Goal: Communication & Community: Answer question/provide support

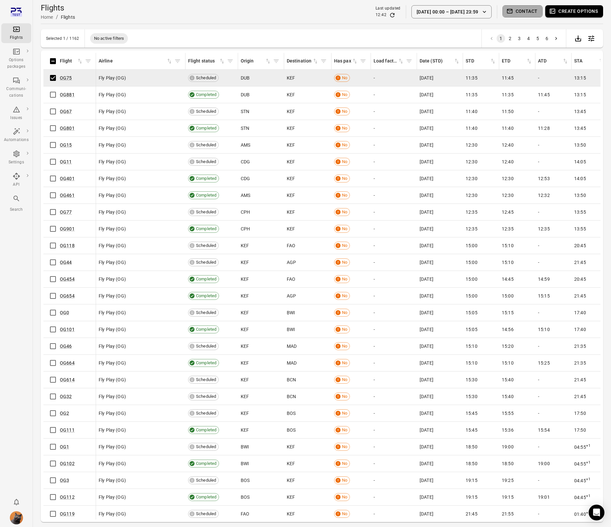
click at [522, 13] on button "Contact" at bounding box center [523, 11] width 40 height 12
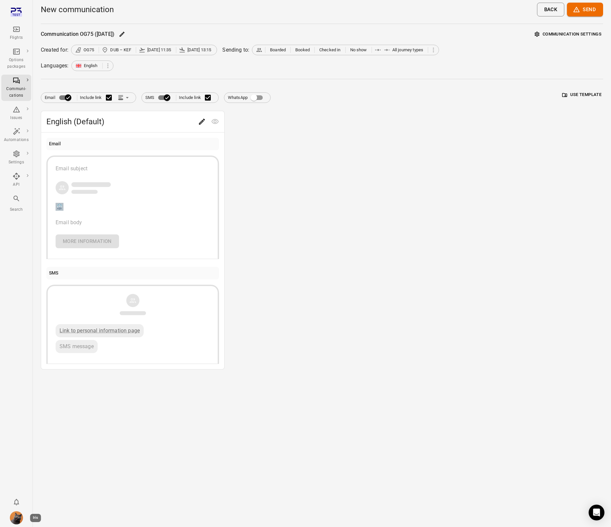
click at [19, 520] on img "Iris" at bounding box center [16, 518] width 13 height 13
click at [44, 518] on button "Log out" at bounding box center [50, 516] width 49 height 12
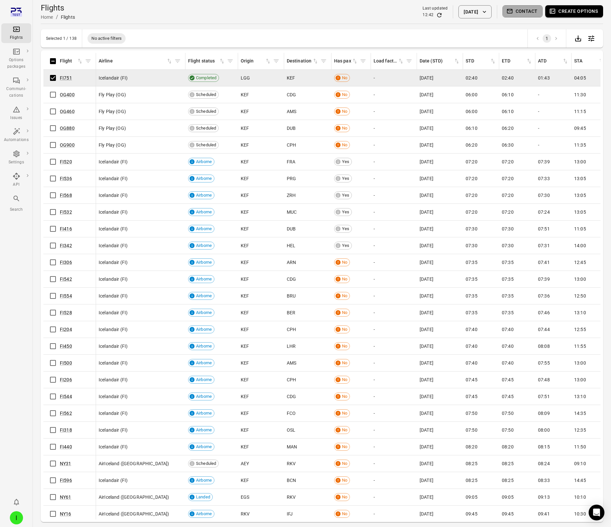
click at [521, 14] on button "Contact" at bounding box center [523, 11] width 40 height 12
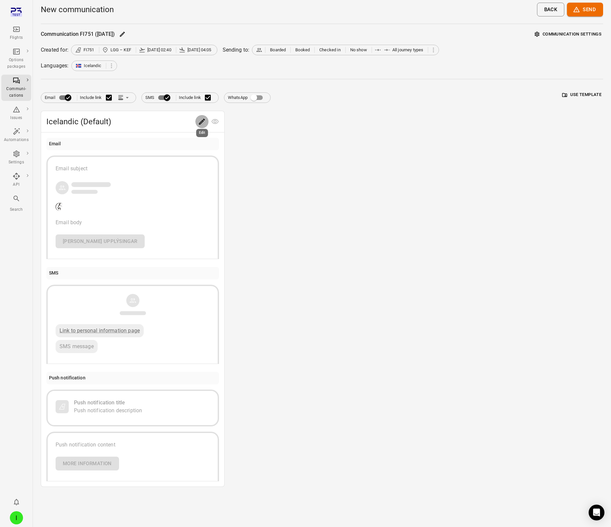
click at [201, 123] on icon "Edit" at bounding box center [202, 122] width 6 height 6
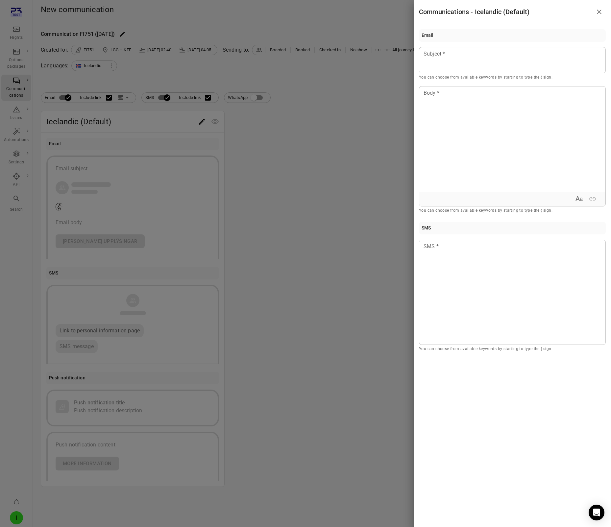
click at [312, 134] on div at bounding box center [305, 263] width 611 height 527
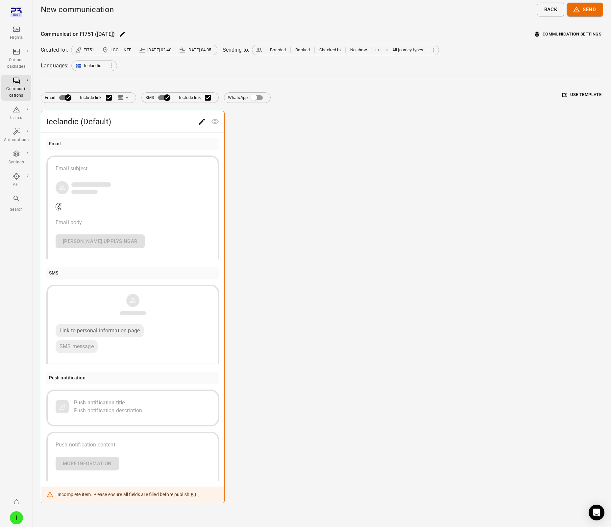
click at [341, 153] on div "Icelandic (Default) Email Email subject Email body Frekari upplýsingar SMS Link…" at bounding box center [322, 307] width 563 height 393
drag, startPoint x: 344, startPoint y: 182, endPoint x: 273, endPoint y: 152, distance: 77.4
click at [341, 181] on div "Icelandic (Default) Email Email subject Email body Frekari upplýsingar SMS Link…" at bounding box center [322, 307] width 563 height 393
click at [21, 27] on div "Flights" at bounding box center [16, 33] width 25 height 16
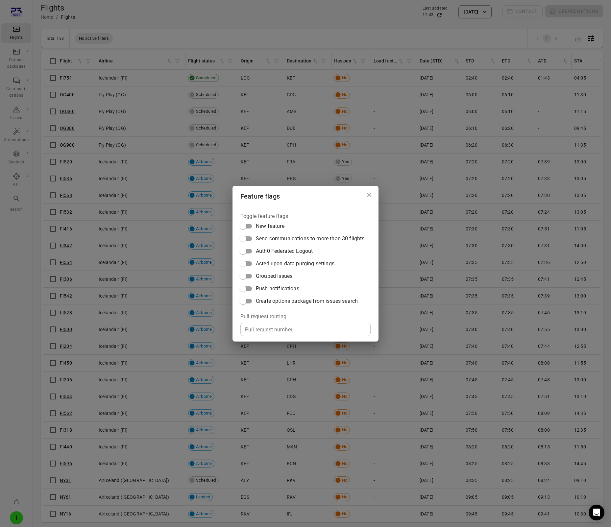
click at [265, 293] on label "Push notifications" at bounding box center [301, 289] width 128 height 13
click at [46, 93] on div "Feature flags Toggle feature flags New feature Send communications to more than…" at bounding box center [305, 263] width 611 height 527
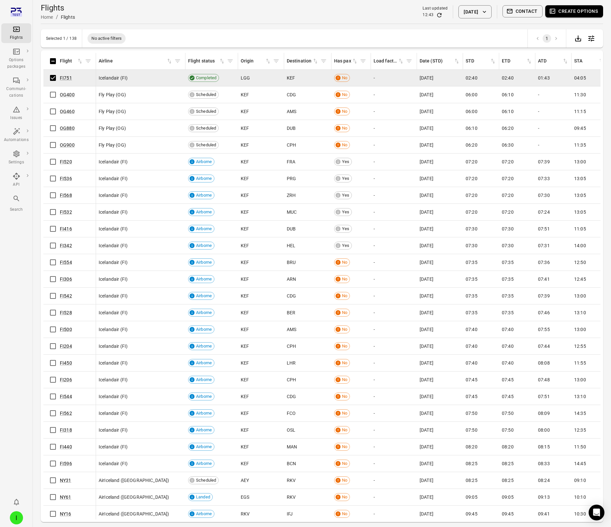
click at [517, 9] on button "Contact" at bounding box center [523, 11] width 40 height 12
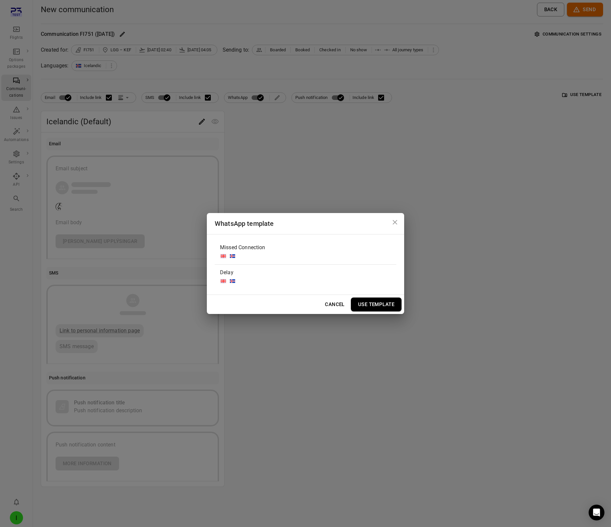
drag, startPoint x: 398, startPoint y: 222, endPoint x: 228, endPoint y: 108, distance: 204.7
click at [398, 222] on icon "Close dialog" at bounding box center [395, 222] width 8 height 8
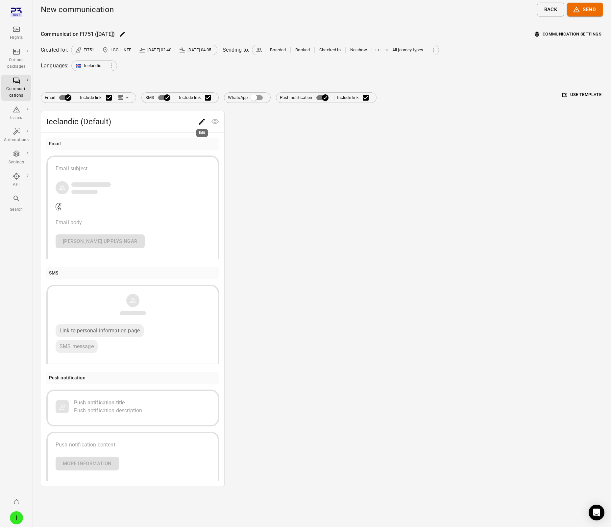
click at [200, 124] on icon "Edit" at bounding box center [202, 122] width 6 height 6
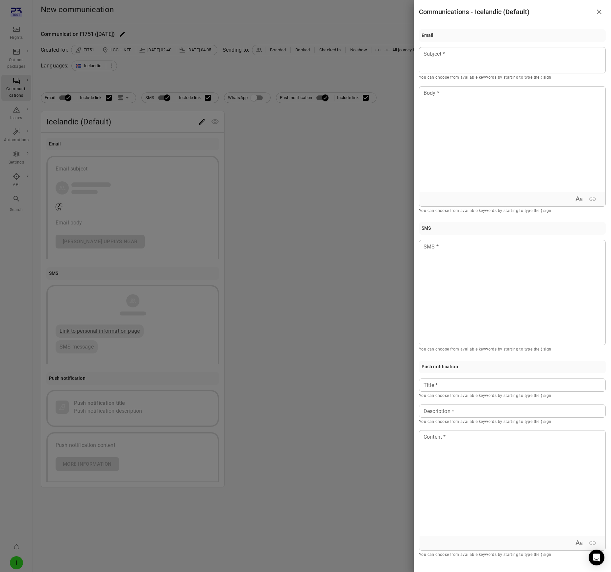
click at [255, 97] on div at bounding box center [305, 286] width 611 height 572
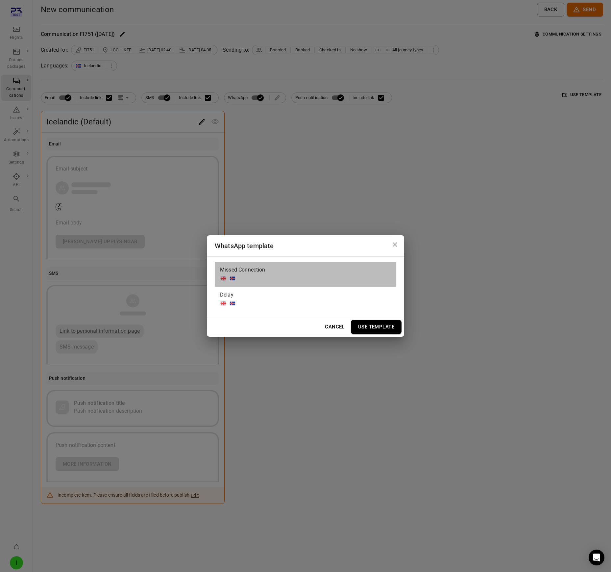
click at [307, 267] on div "Missed Connection" at bounding box center [306, 274] width 182 height 25
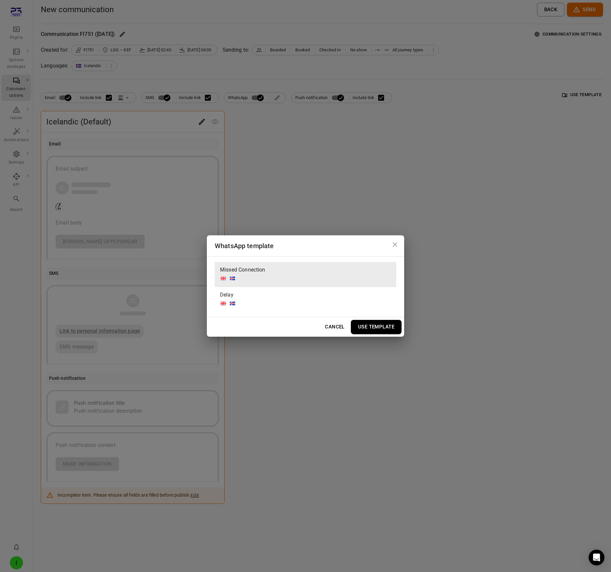
click at [376, 326] on button "Use Template" at bounding box center [376, 327] width 51 height 14
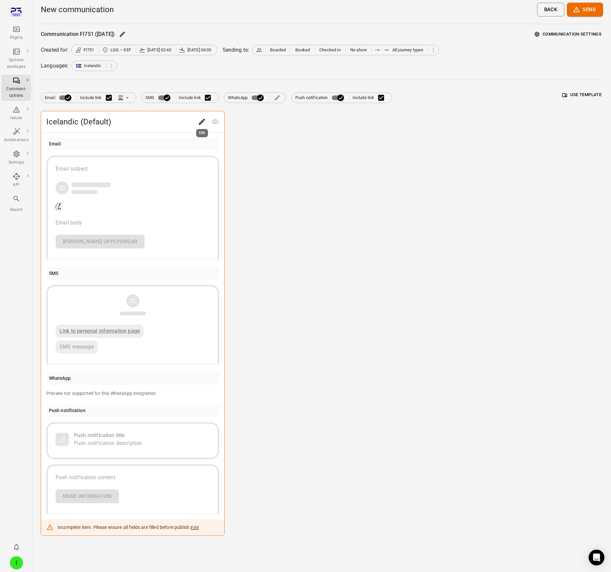
click at [201, 122] on icon "Edit" at bounding box center [202, 122] width 6 height 6
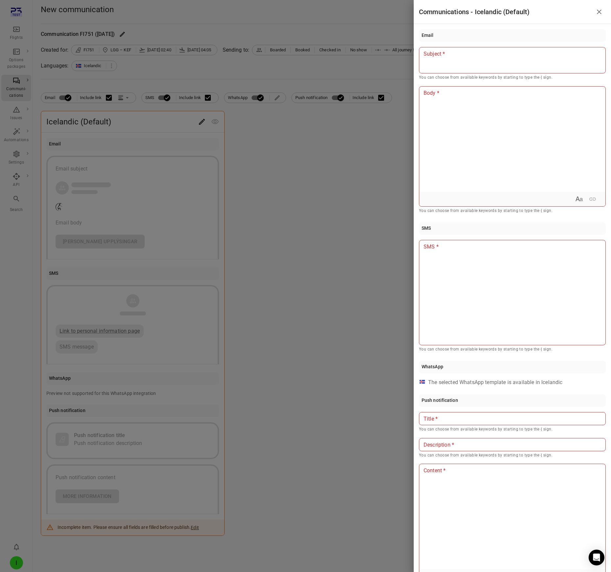
scroll to position [25, 0]
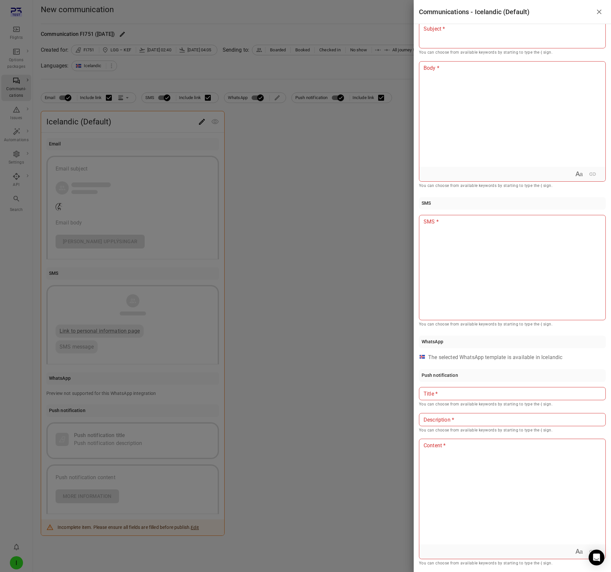
click at [324, 262] on div at bounding box center [305, 286] width 611 height 572
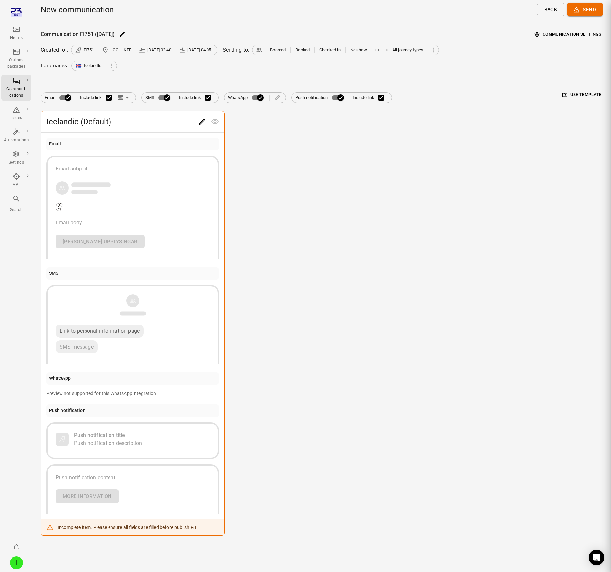
click at [324, 262] on div at bounding box center [305, 286] width 611 height 572
click at [16, 31] on icon "Main navigation" at bounding box center [17, 29] width 8 height 8
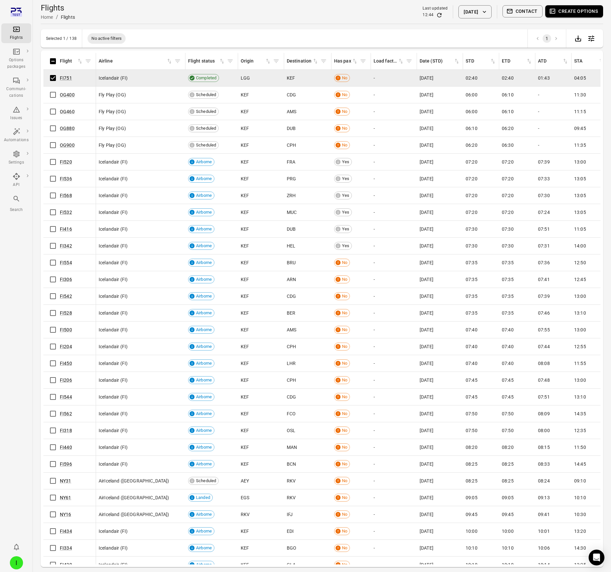
click at [512, 13] on icon "button" at bounding box center [510, 11] width 7 height 7
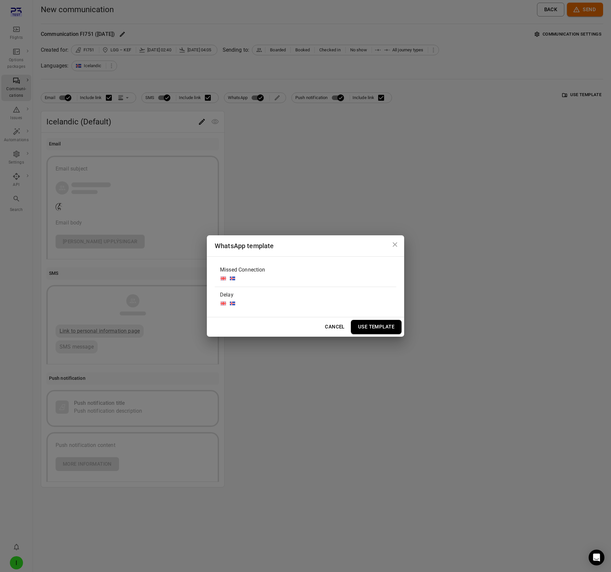
click at [249, 273] on span "Missed Connection" at bounding box center [242, 270] width 45 height 8
click at [394, 330] on button "Use Template" at bounding box center [376, 327] width 51 height 14
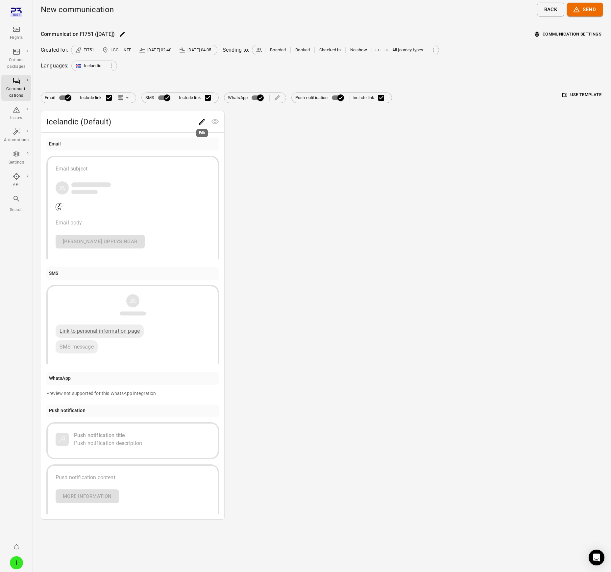
click at [202, 121] on icon "Edit" at bounding box center [202, 122] width 6 height 6
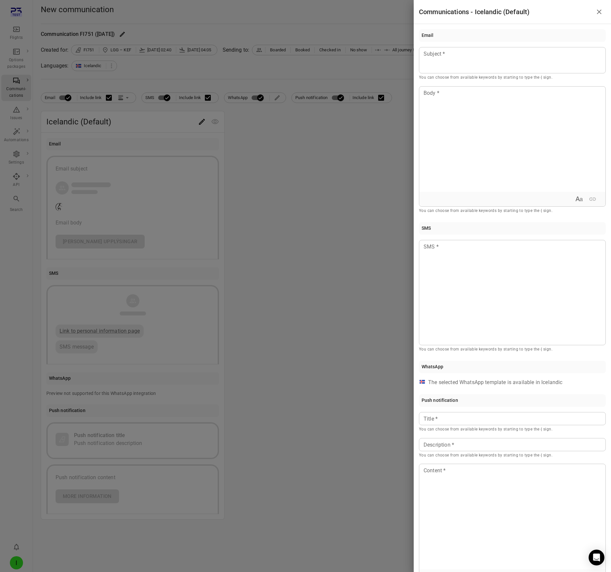
click at [601, 13] on icon "Close drawer" at bounding box center [600, 12] width 8 height 8
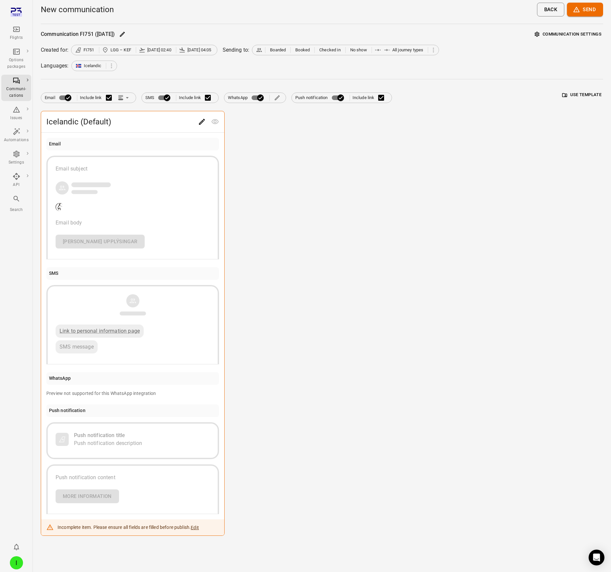
click at [16, 31] on icon "Main navigation" at bounding box center [16, 29] width 7 height 5
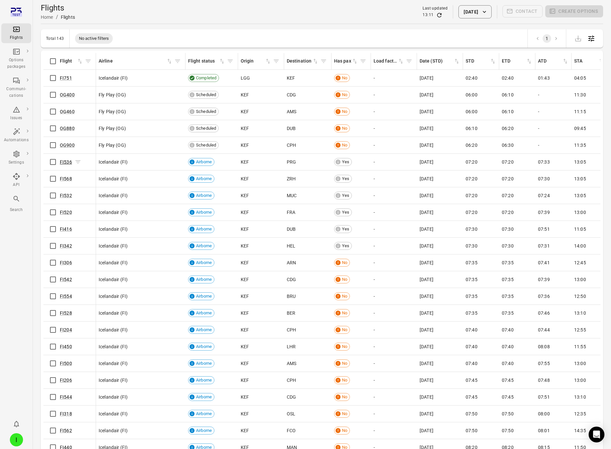
click at [65, 163] on link "FI536" at bounding box center [66, 161] width 12 height 5
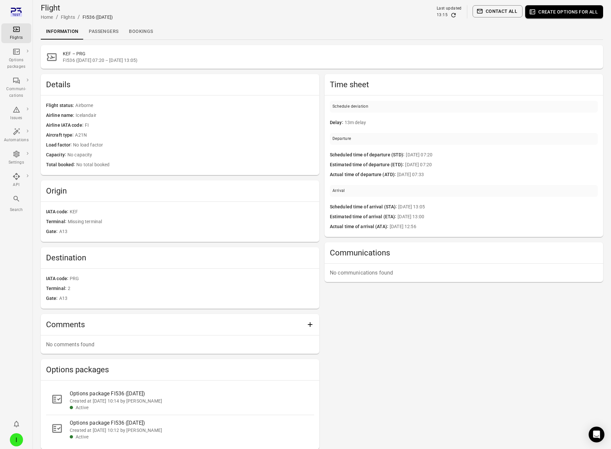
click at [102, 30] on link "Passengers" at bounding box center [104, 32] width 40 height 16
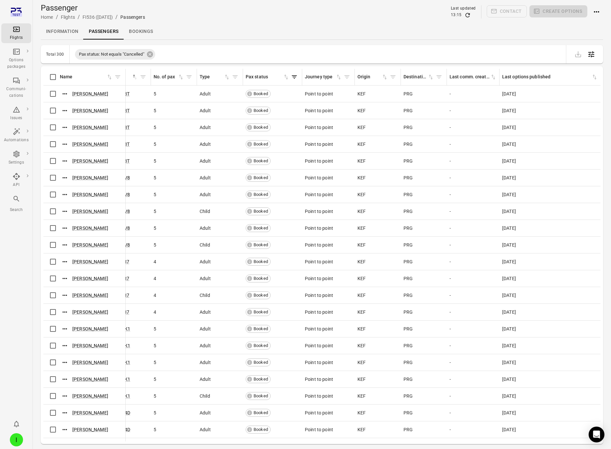
scroll to position [0, 1146]
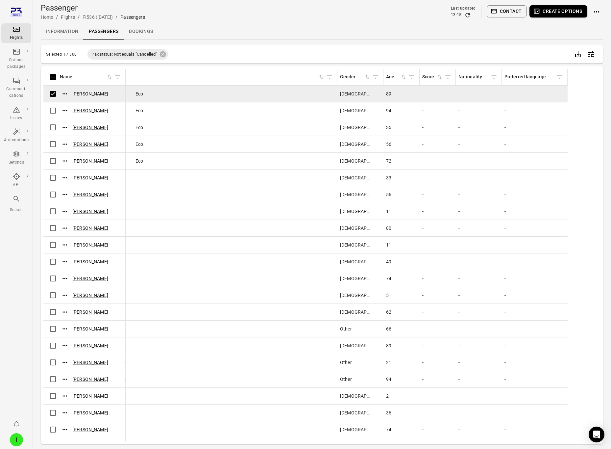
click at [513, 13] on button "Contact" at bounding box center [507, 11] width 40 height 12
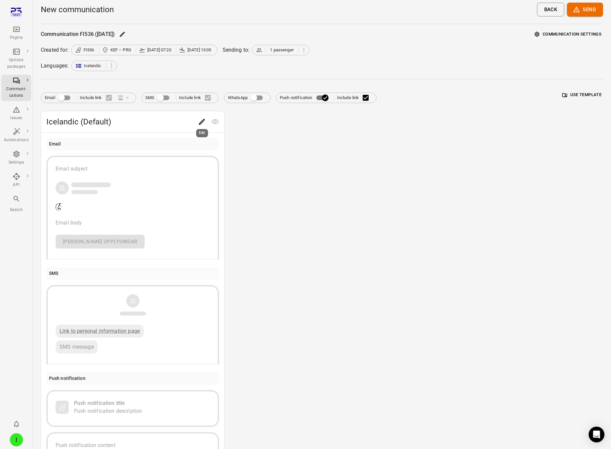
click at [202, 120] on icon "Edit" at bounding box center [202, 122] width 6 height 6
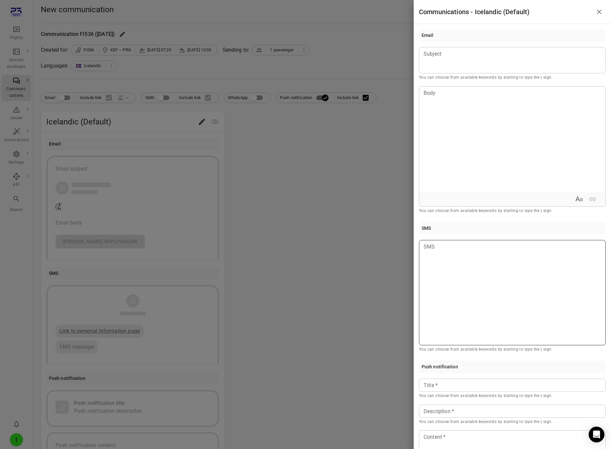
scroll to position [114, 0]
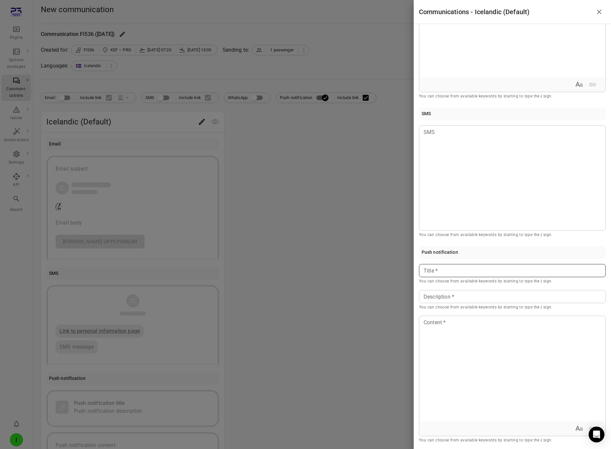
click at [484, 273] on p at bounding box center [512, 271] width 177 height 8
click at [469, 295] on p at bounding box center [512, 297] width 177 height 8
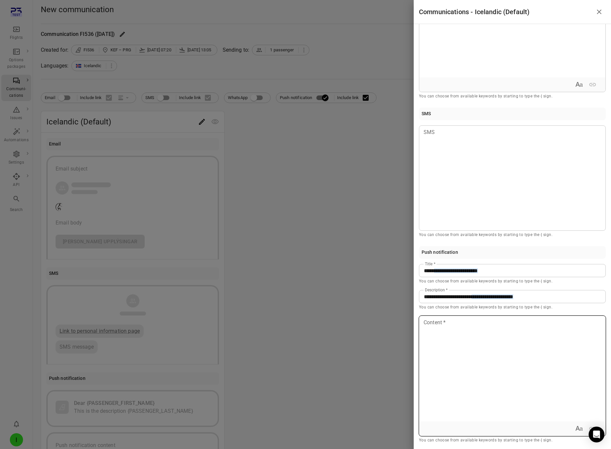
click at [459, 341] on div at bounding box center [512, 368] width 186 height 105
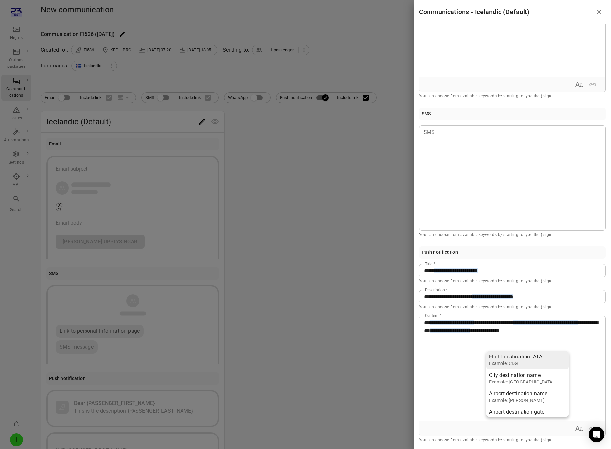
click at [500, 362] on div "Example: CDG" at bounding box center [515, 363] width 53 height 7
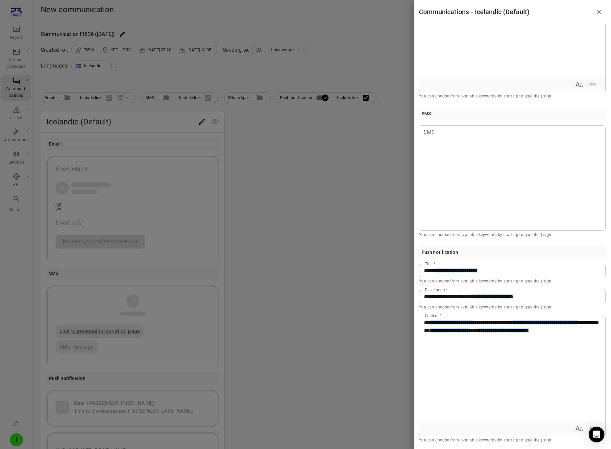
click at [325, 228] on div at bounding box center [305, 224] width 611 height 449
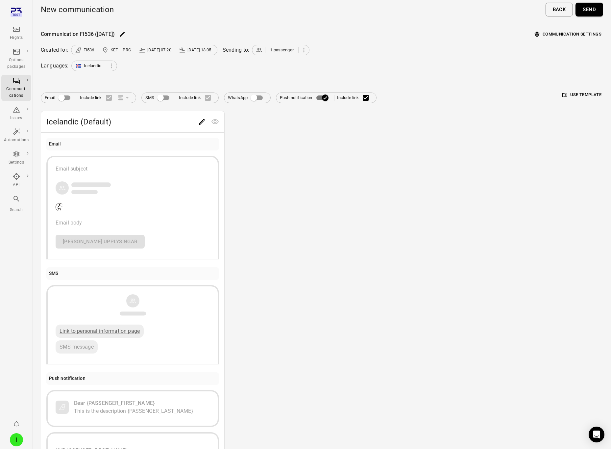
click at [599, 11] on button "Send" at bounding box center [590, 10] width 28 height 14
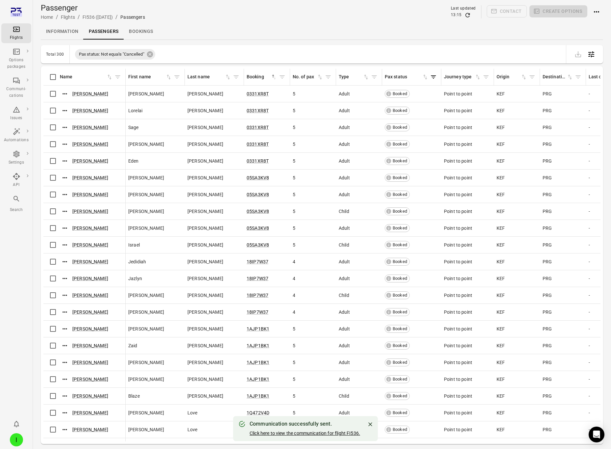
click at [322, 433] on link "Click here to view the communication for flight FI536." at bounding box center [305, 432] width 111 height 5
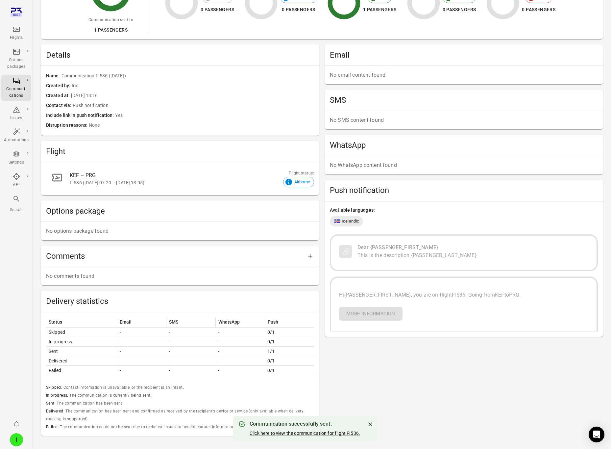
scroll to position [103, 0]
click at [554, 167] on p "No WhatsApp content found" at bounding box center [464, 164] width 268 height 8
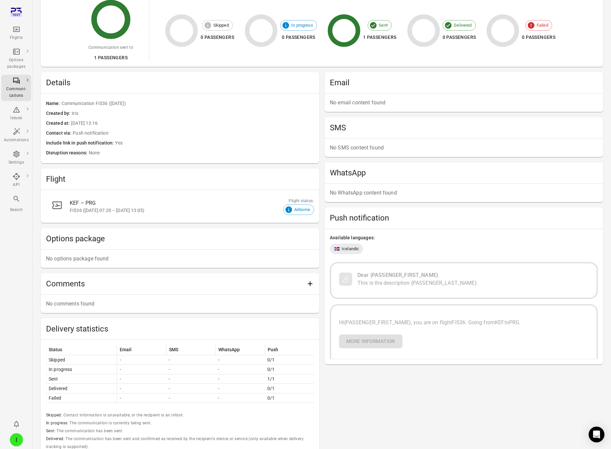
scroll to position [0, 0]
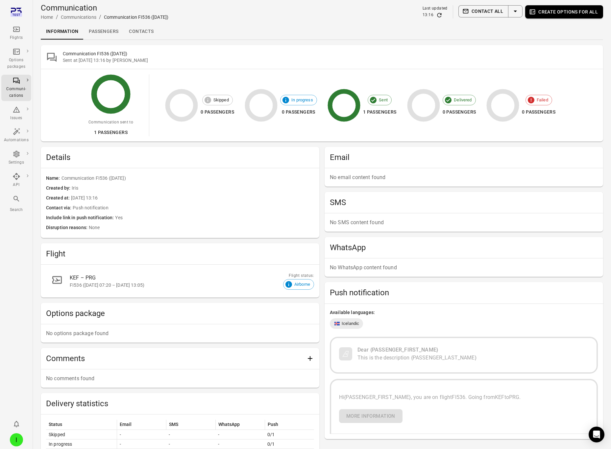
click at [103, 32] on link "Passengers" at bounding box center [104, 32] width 40 height 16
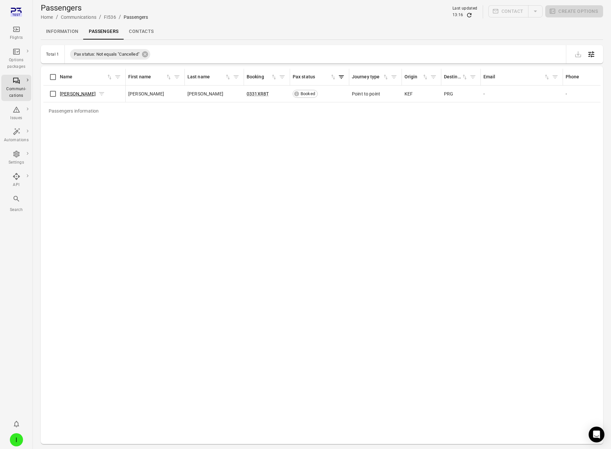
click at [69, 92] on link "Briana Parrish" at bounding box center [78, 93] width 36 height 5
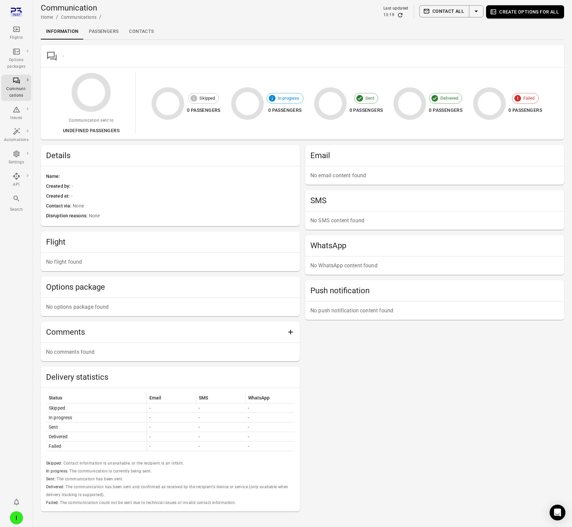
click at [104, 31] on link "Passengers" at bounding box center [104, 32] width 40 height 16
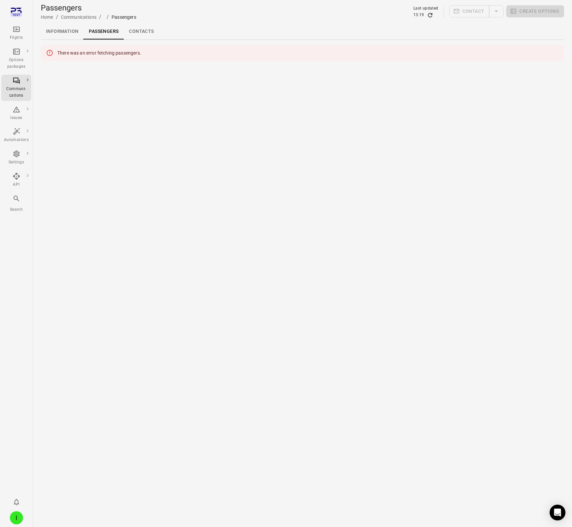
click at [60, 34] on link "Information" at bounding box center [62, 32] width 43 height 16
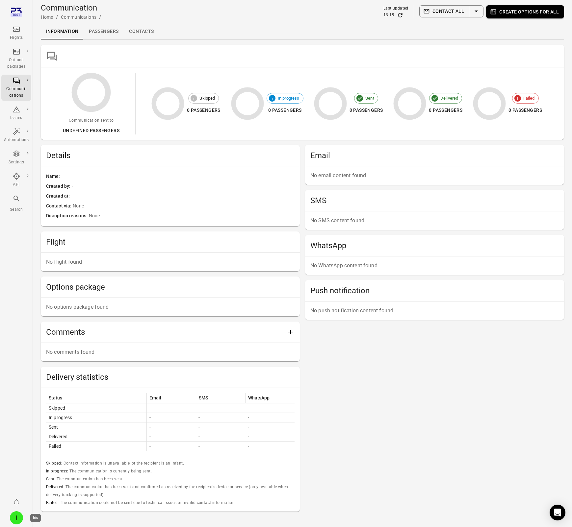
click at [18, 515] on div "I" at bounding box center [16, 518] width 13 height 13
click at [25, 161] on div at bounding box center [286, 263] width 572 height 527
click at [15, 152] on icon "Main navigation" at bounding box center [16, 154] width 6 height 7
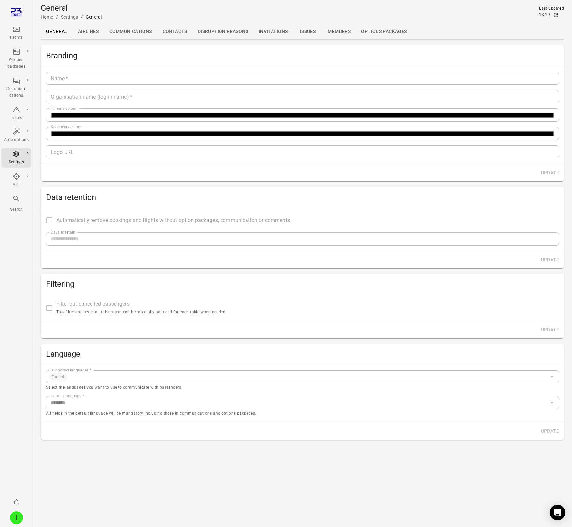
type input "*******"
type input "**********"
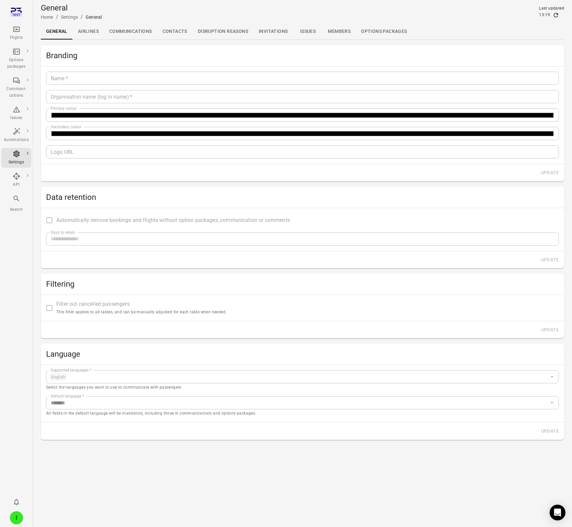
type input "**"
type input "*********"
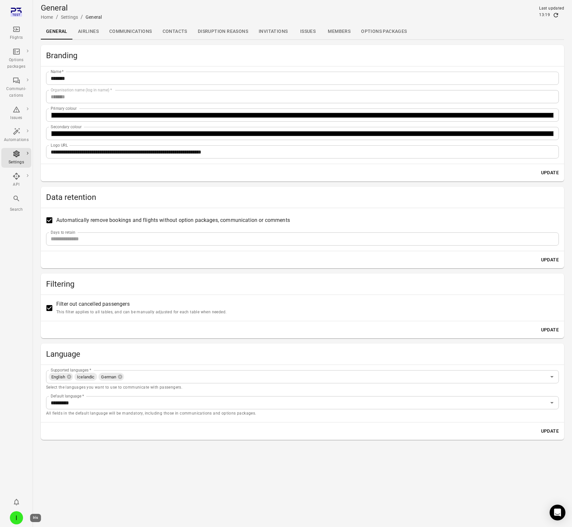
click at [13, 521] on div "I" at bounding box center [16, 518] width 13 height 13
click at [33, 521] on button "Log out" at bounding box center [50, 516] width 49 height 12
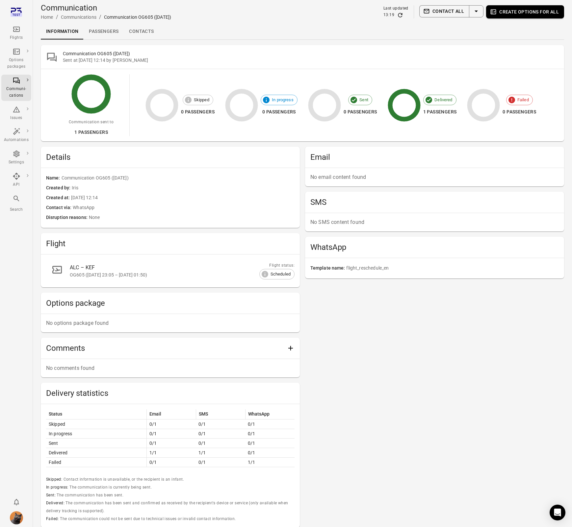
click at [161, 192] on div "Created by [PERSON_NAME]" at bounding box center [170, 188] width 248 height 10
click at [104, 33] on link "Passengers" at bounding box center [104, 32] width 40 height 16
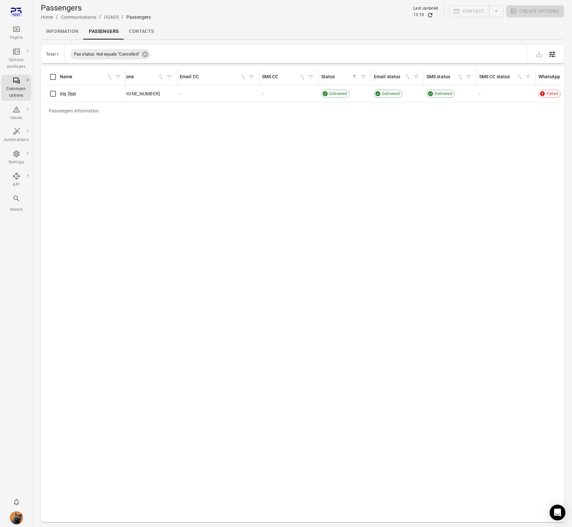
scroll to position [0, 512]
click at [63, 31] on link "Information" at bounding box center [62, 32] width 43 height 16
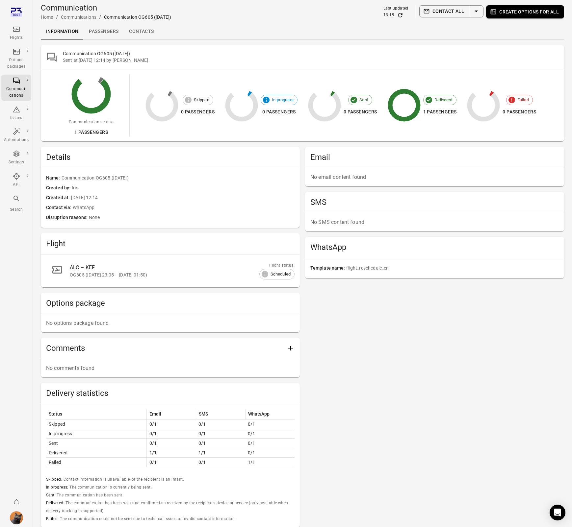
click at [63, 31] on link "Information" at bounding box center [62, 32] width 43 height 16
click at [98, 34] on link "Passengers" at bounding box center [104, 32] width 40 height 16
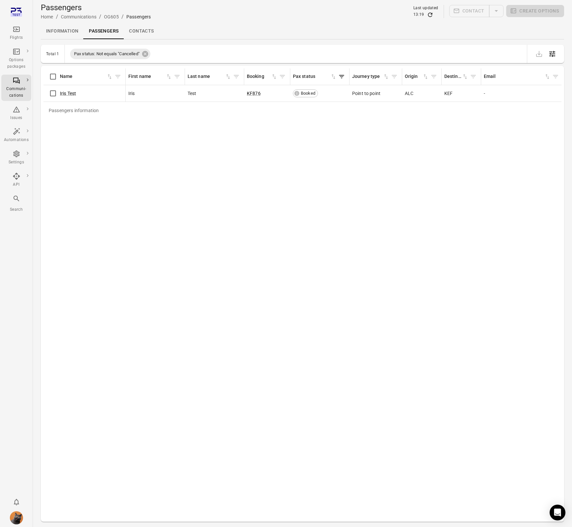
click at [59, 28] on link "Information" at bounding box center [62, 31] width 43 height 16
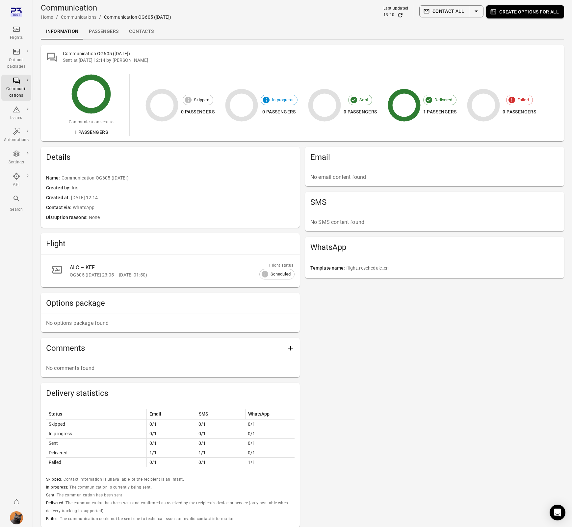
scroll to position [38, 0]
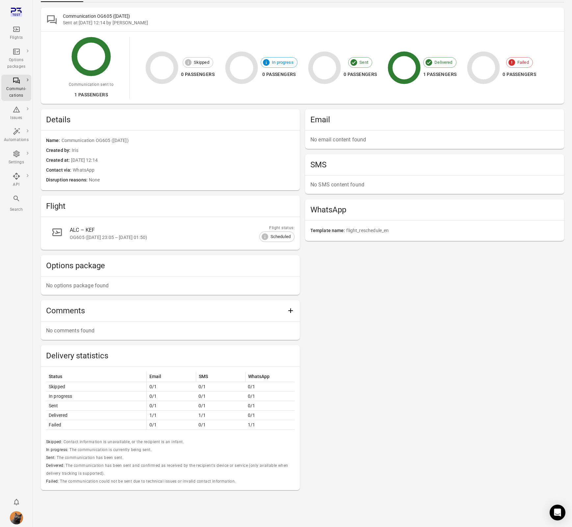
click at [15, 30] on icon "Main navigation" at bounding box center [16, 29] width 7 height 5
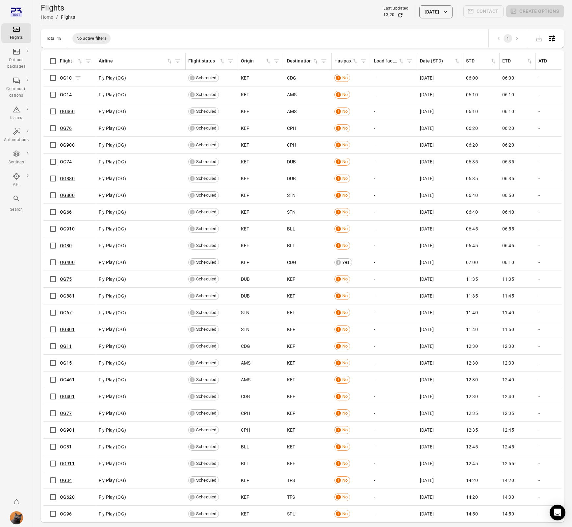
click at [67, 78] on link "OG10" at bounding box center [66, 77] width 12 height 5
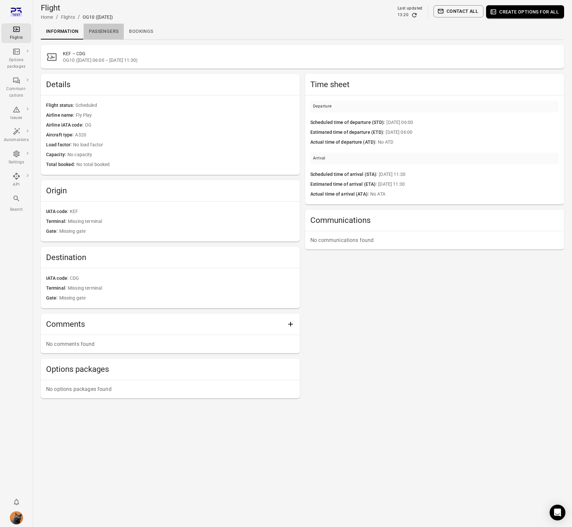
click at [110, 30] on link "Passengers" at bounding box center [104, 32] width 40 height 16
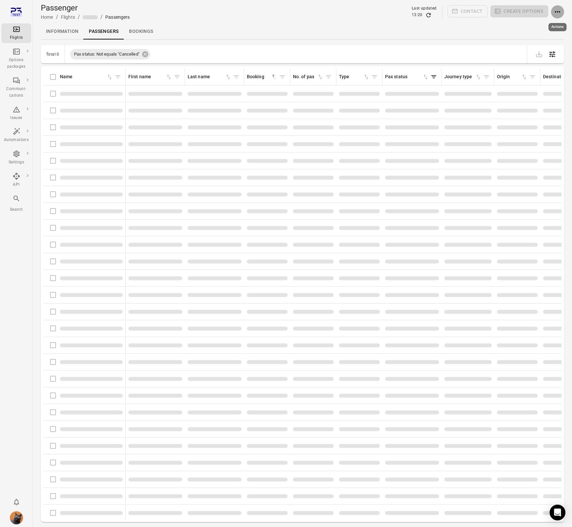
click at [483, 13] on icon "Actions" at bounding box center [557, 12] width 8 height 8
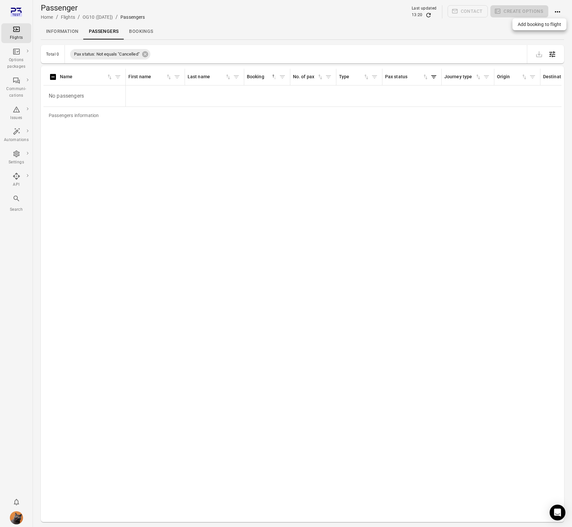
click at [483, 28] on div "Add booking to flight" at bounding box center [539, 24] width 54 height 12
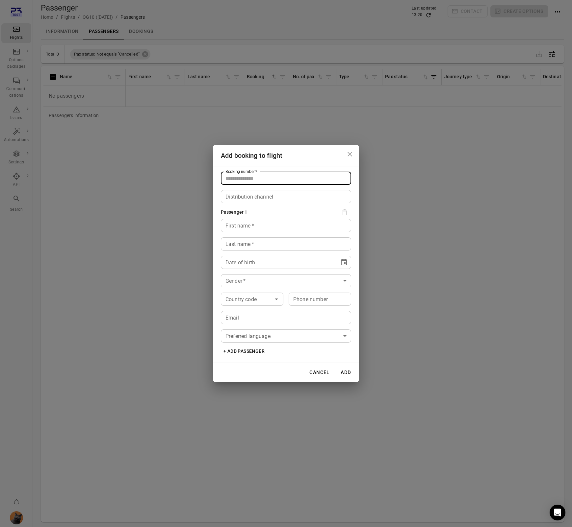
click at [256, 180] on input "Booking number   *" at bounding box center [286, 178] width 130 height 13
type input "*****"
click at [236, 231] on input "First name   *" at bounding box center [286, 225] width 130 height 13
type input "****"
click at [236, 247] on input "Last name   *" at bounding box center [286, 244] width 130 height 13
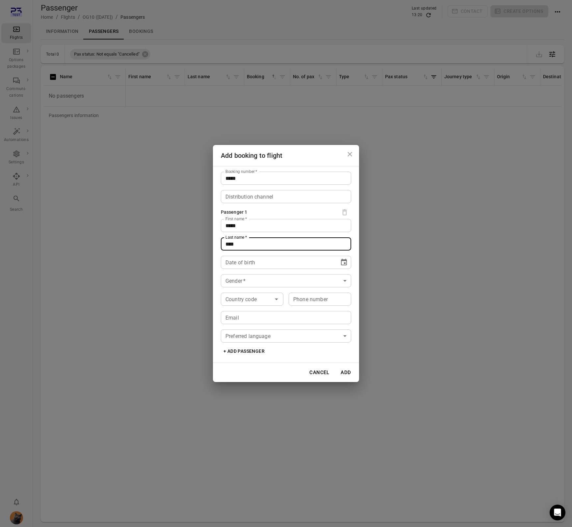
type input "****"
click at [236, 263] on span "****" at bounding box center [237, 262] width 11 height 5
click at [344, 260] on icon "Choose date" at bounding box center [344, 262] width 6 height 7
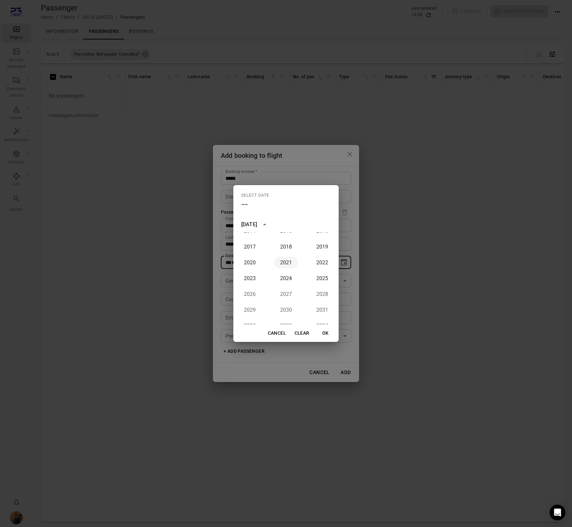
scroll to position [519, 0]
click at [288, 255] on button "2003" at bounding box center [286, 259] width 24 height 12
type input "**********"
click at [330, 335] on button "OK" at bounding box center [325, 333] width 21 height 12
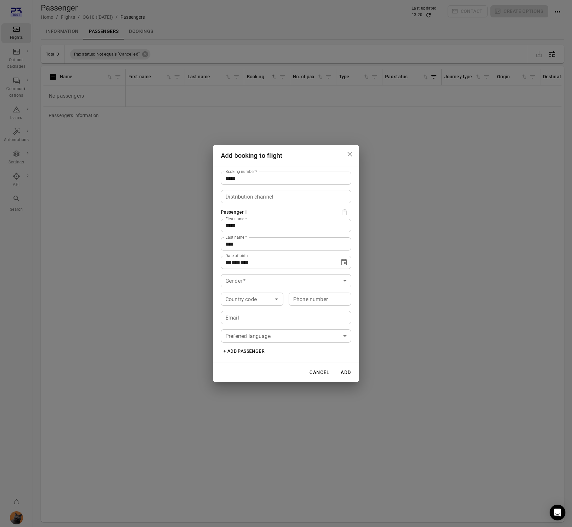
click at [262, 280] on body "**********" at bounding box center [286, 274] width 572 height 549
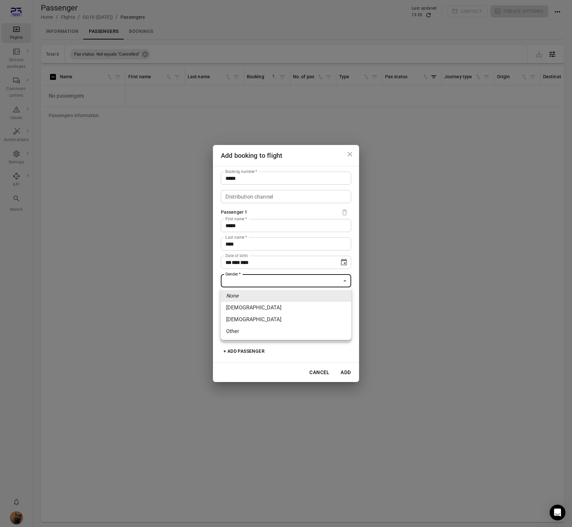
click at [262, 306] on li "Female" at bounding box center [286, 308] width 130 height 12
type input "******"
click at [247, 297] on div "Country code Country code" at bounding box center [252, 299] width 63 height 13
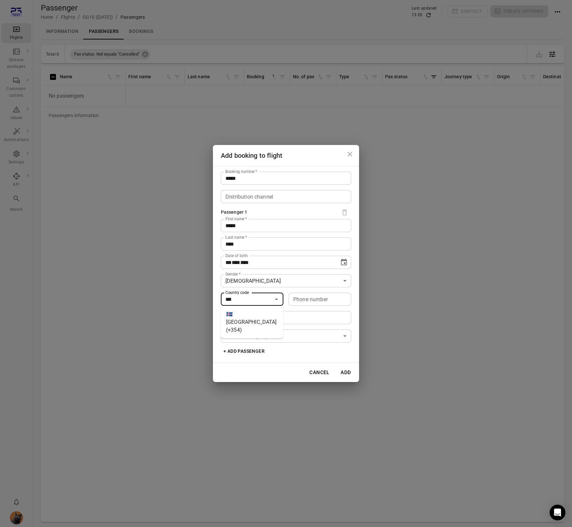
click at [245, 311] on li "🇮🇸 Iceland (+354)" at bounding box center [252, 323] width 63 height 28
type input "*********"
click at [300, 301] on div "Phone number Phone number" at bounding box center [320, 299] width 63 height 13
type input "*******"
click at [276, 321] on input "Email" at bounding box center [286, 317] width 130 height 13
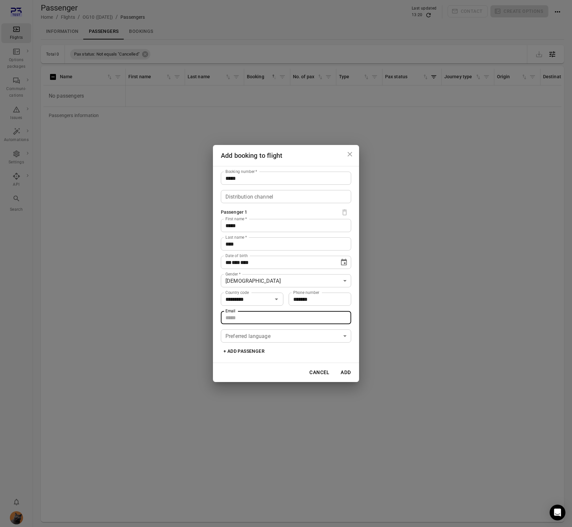
type input "**********"
click at [346, 371] on button "Add" at bounding box center [345, 373] width 21 height 14
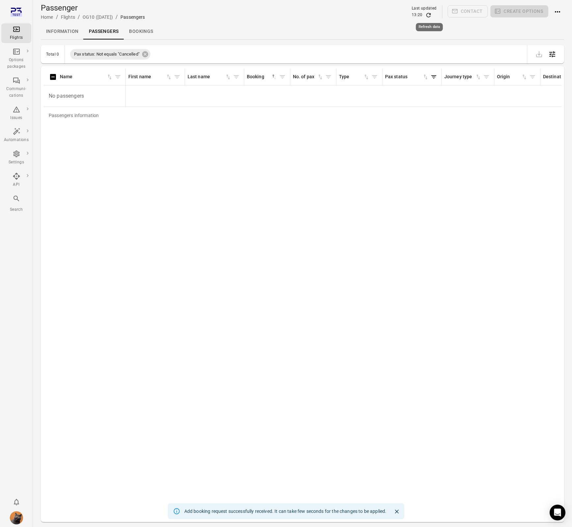
click at [430, 15] on icon "Refresh data" at bounding box center [428, 15] width 7 height 7
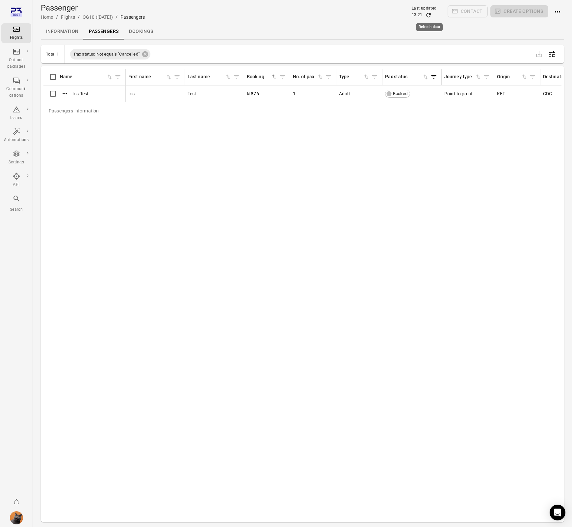
click at [430, 15] on icon "Refresh data" at bounding box center [428, 15] width 7 height 7
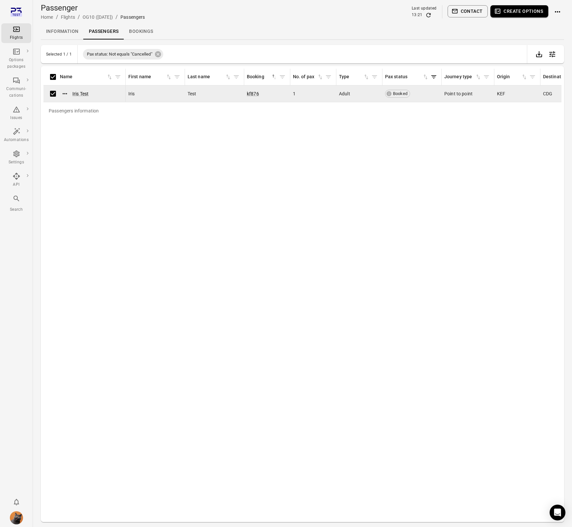
click at [464, 12] on button "Contact" at bounding box center [467, 11] width 40 height 12
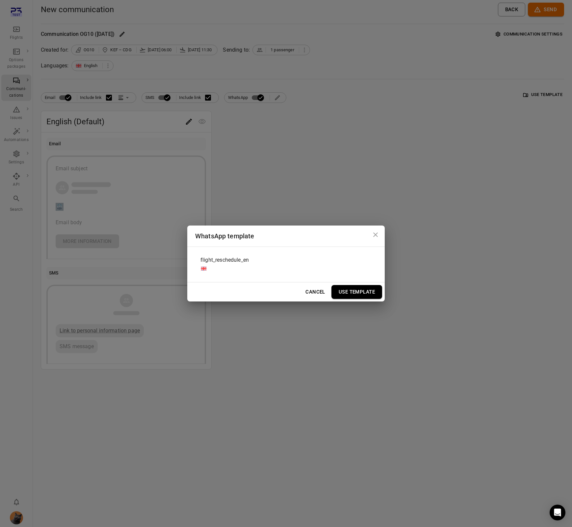
drag, startPoint x: 286, startPoint y: 266, endPoint x: 292, endPoint y: 267, distance: 6.8
click at [286, 266] on div "flight_reschedule_en" at bounding box center [286, 264] width 182 height 25
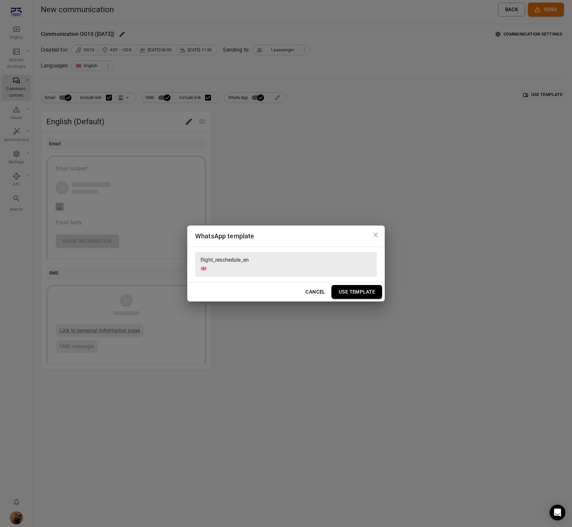
click at [361, 289] on button "Use Template" at bounding box center [356, 292] width 51 height 14
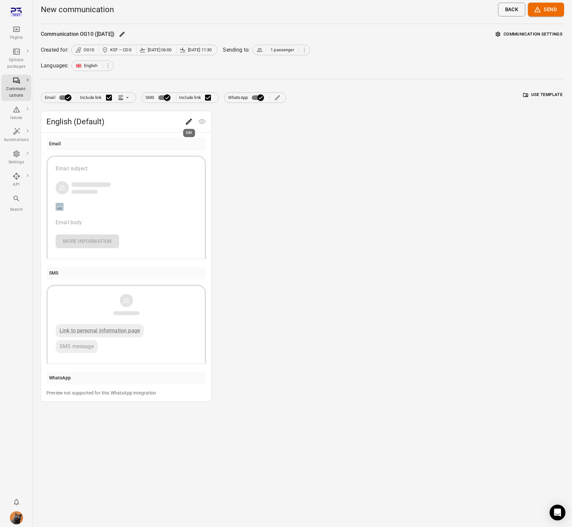
click at [187, 123] on icon "Edit" at bounding box center [189, 122] width 6 height 6
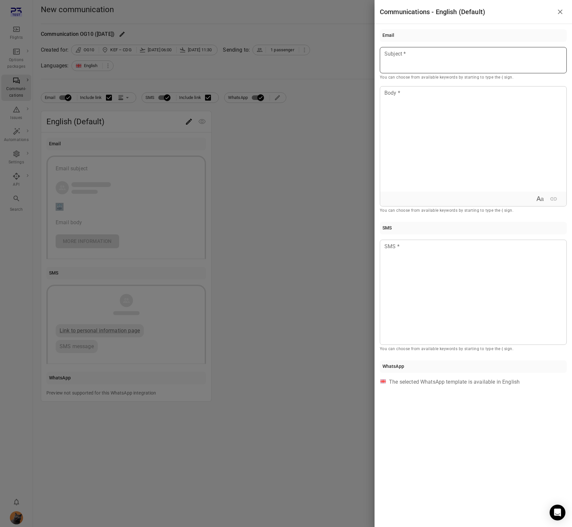
click at [408, 64] on div at bounding box center [473, 60] width 187 height 26
click at [408, 64] on div "****" at bounding box center [473, 60] width 187 height 26
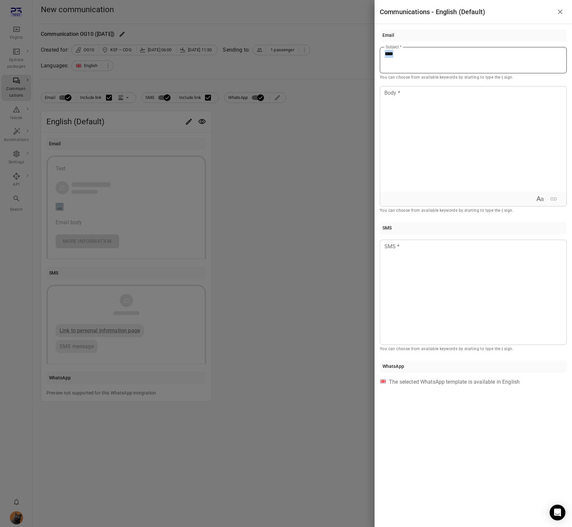
copy span "****"
click at [423, 109] on div at bounding box center [473, 139] width 186 height 105
click at [415, 260] on div at bounding box center [473, 292] width 187 height 105
click at [299, 202] on div at bounding box center [286, 263] width 572 height 527
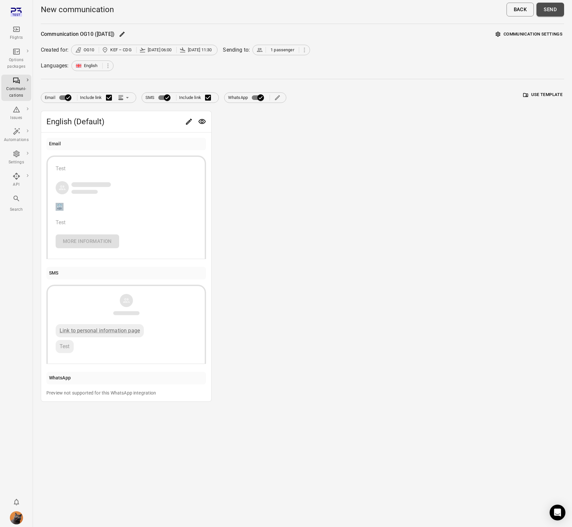
click at [483, 10] on button "Send" at bounding box center [550, 10] width 28 height 14
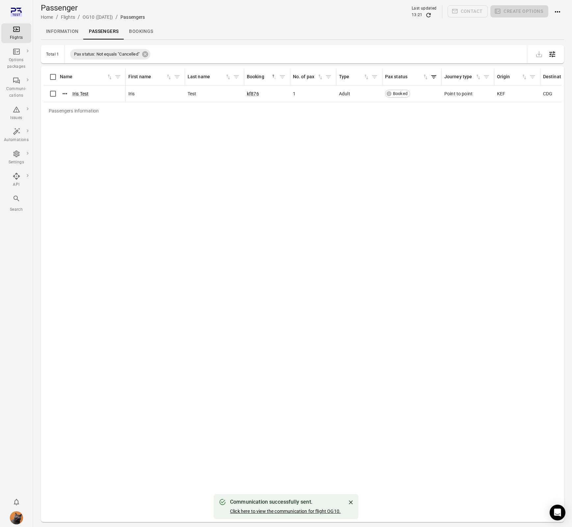
click at [300, 511] on link "Click here to view the communication for flight OG10." at bounding box center [285, 511] width 111 height 5
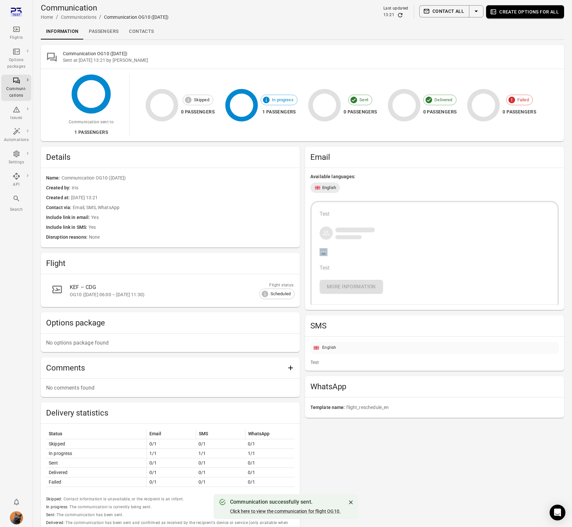
click at [103, 31] on link "Passengers" at bounding box center [104, 32] width 40 height 16
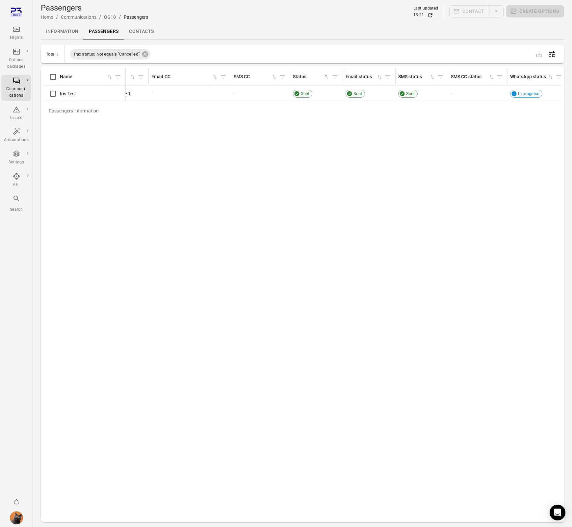
scroll to position [0, 512]
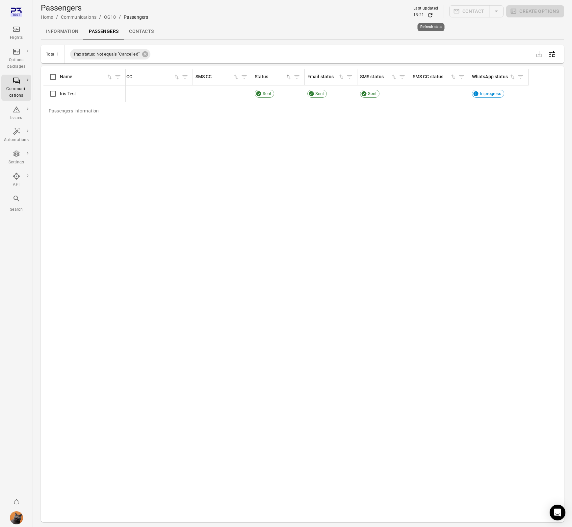
click at [430, 16] on icon "Refresh data" at bounding box center [430, 15] width 7 height 7
click at [66, 31] on link "Information" at bounding box center [62, 32] width 43 height 16
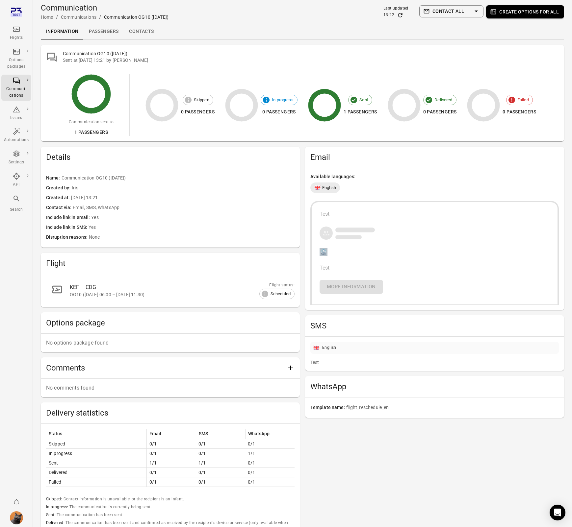
click at [149, 30] on link "Contacts" at bounding box center [141, 32] width 35 height 16
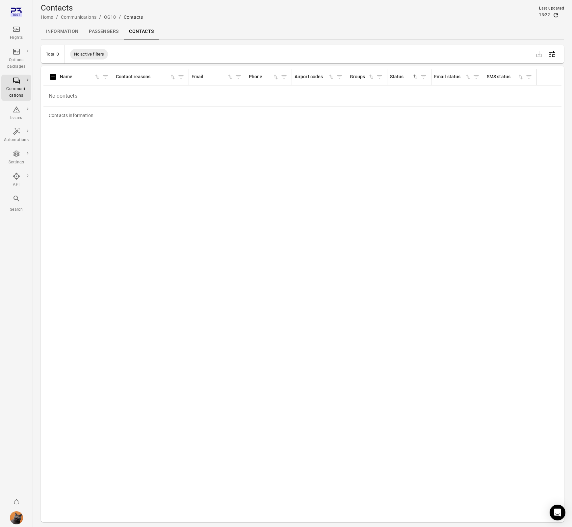
click at [100, 27] on link "Passengers" at bounding box center [104, 32] width 40 height 16
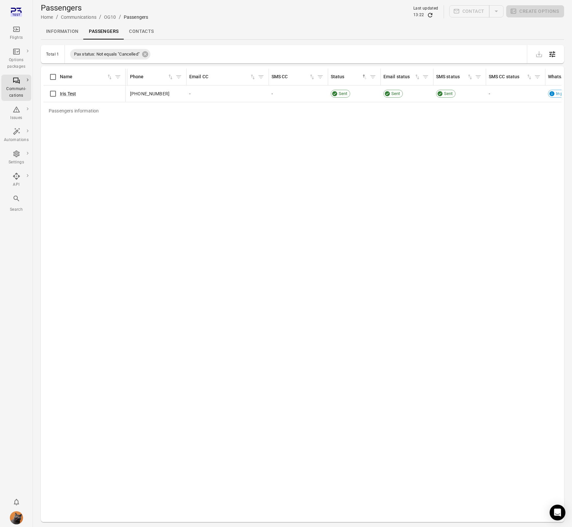
scroll to position [0, 512]
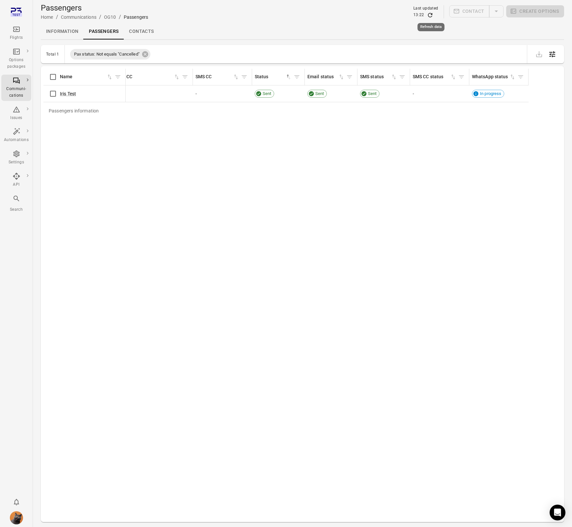
click at [432, 13] on icon "Refresh data" at bounding box center [430, 15] width 7 height 7
click at [64, 30] on link "Information" at bounding box center [62, 32] width 43 height 16
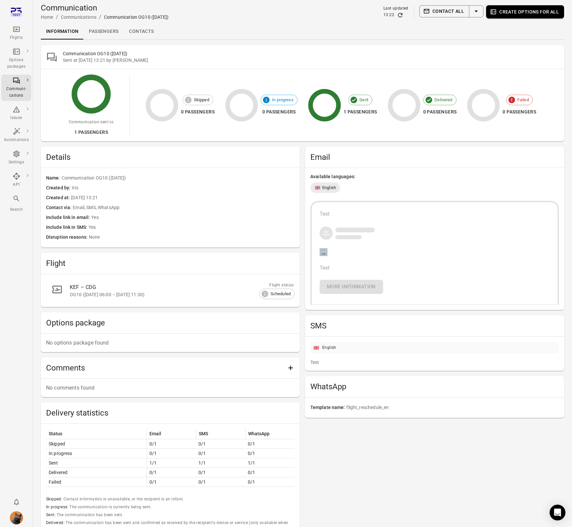
click at [14, 33] on icon "Main navigation" at bounding box center [17, 29] width 8 height 8
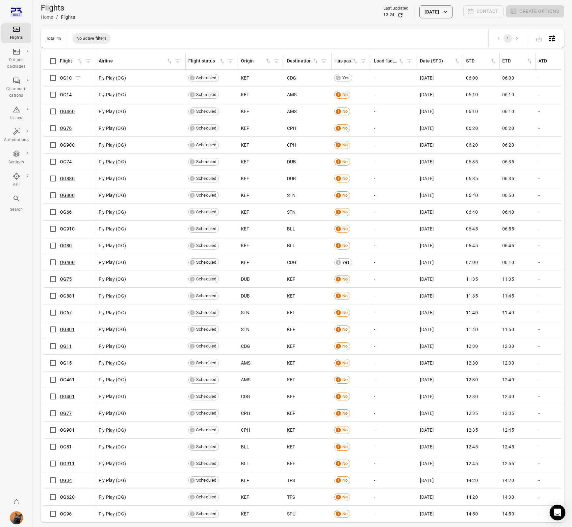
click at [60, 77] on link "OG10" at bounding box center [66, 77] width 12 height 5
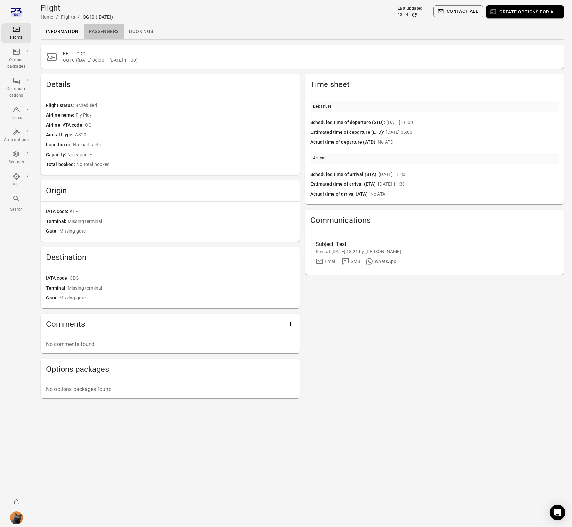
click at [112, 32] on link "Passengers" at bounding box center [104, 32] width 40 height 16
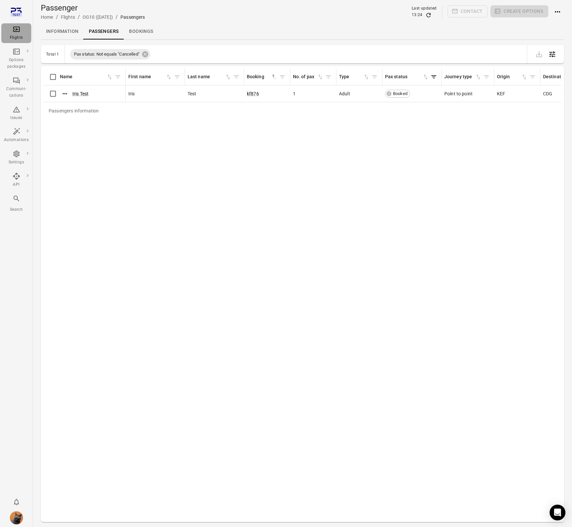
click at [23, 33] on div "Flights" at bounding box center [16, 33] width 25 height 16
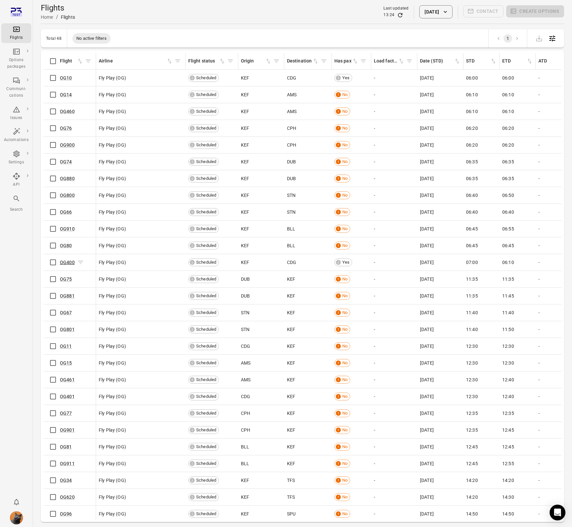
click at [72, 264] on link "OG400" at bounding box center [67, 262] width 15 height 5
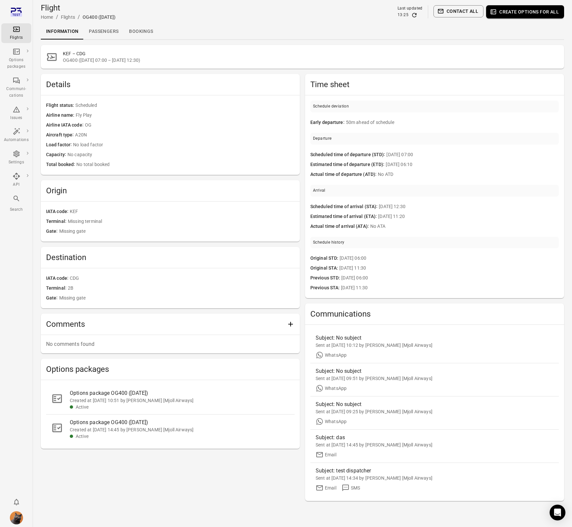
click at [113, 33] on link "Passengers" at bounding box center [104, 32] width 40 height 16
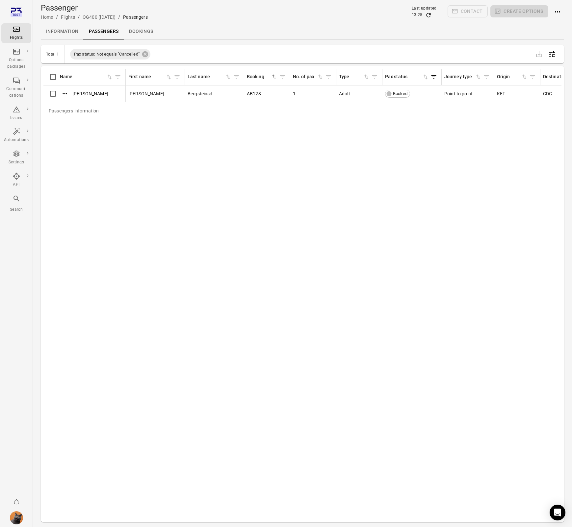
drag, startPoint x: 26, startPoint y: 33, endPoint x: 30, endPoint y: 30, distance: 4.9
click at [26, 33] on div "Flights" at bounding box center [16, 33] width 25 height 16
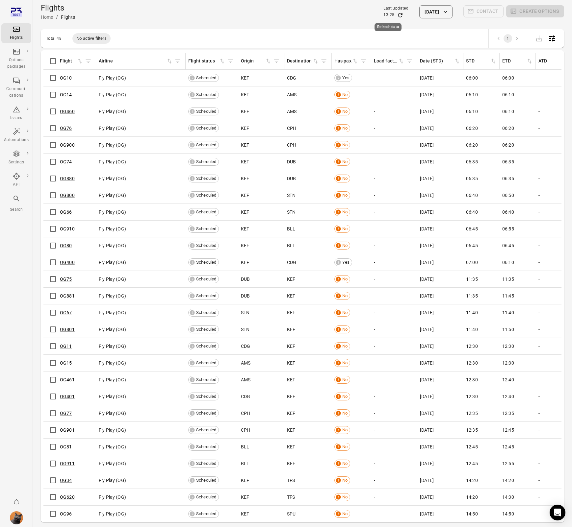
click at [397, 15] on icon "Refresh data" at bounding box center [400, 15] width 7 height 7
click at [64, 262] on link "OG400" at bounding box center [67, 262] width 15 height 5
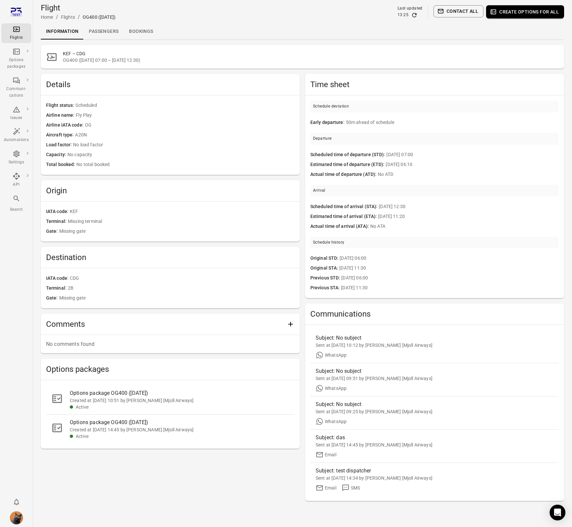
click at [106, 33] on link "Passengers" at bounding box center [104, 32] width 40 height 16
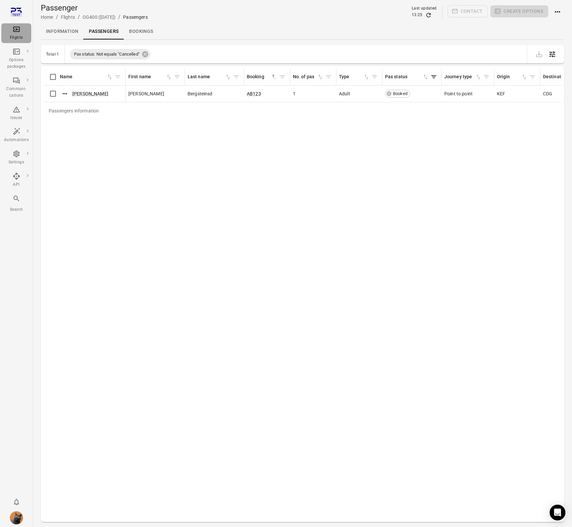
click at [8, 29] on div "Flights" at bounding box center [16, 33] width 25 height 16
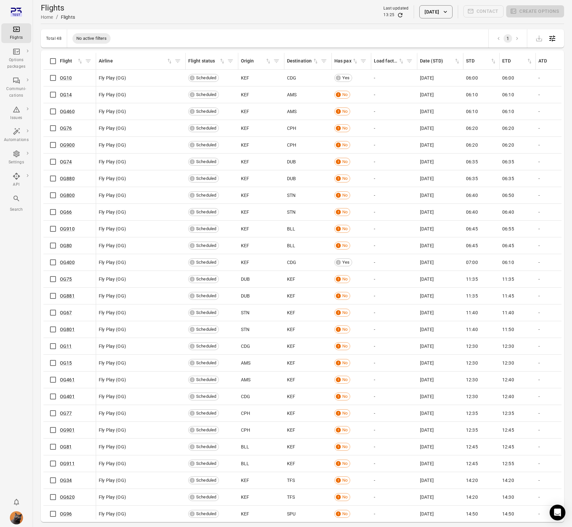
click at [431, 12] on button "25 Sep 2025" at bounding box center [435, 11] width 33 height 13
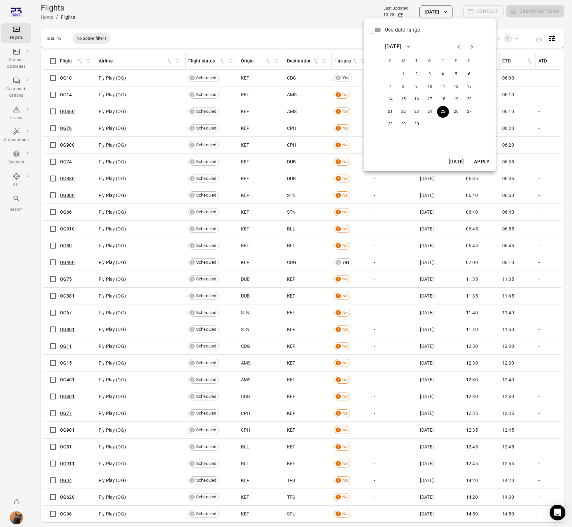
click at [455, 162] on button "Today" at bounding box center [456, 162] width 23 height 14
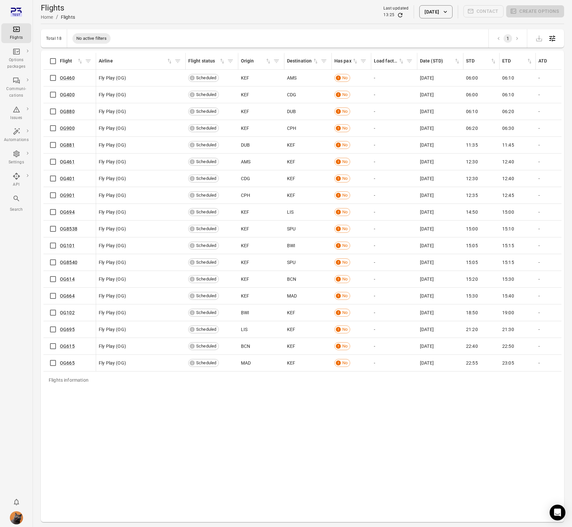
drag, startPoint x: 316, startPoint y: 428, endPoint x: 334, endPoint y: 349, distance: 81.6
click at [318, 418] on div "Flights information Flight Airline Flight status Origin Destination Has pax Loa…" at bounding box center [302, 286] width 518 height 467
drag, startPoint x: 390, startPoint y: 15, endPoint x: 375, endPoint y: 30, distance: 20.9
click at [397, 15] on icon "Refresh data" at bounding box center [400, 15] width 7 height 7
click at [21, 156] on div "Settings" at bounding box center [16, 158] width 25 height 16
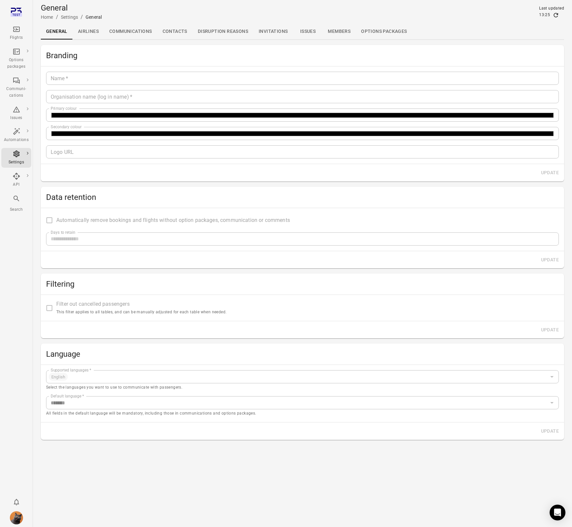
type input "**********"
type input "*********"
type input "*******"
type input "**********"
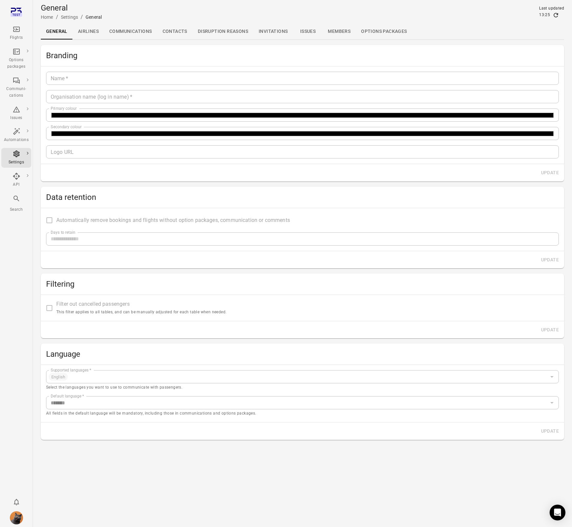
type input "**"
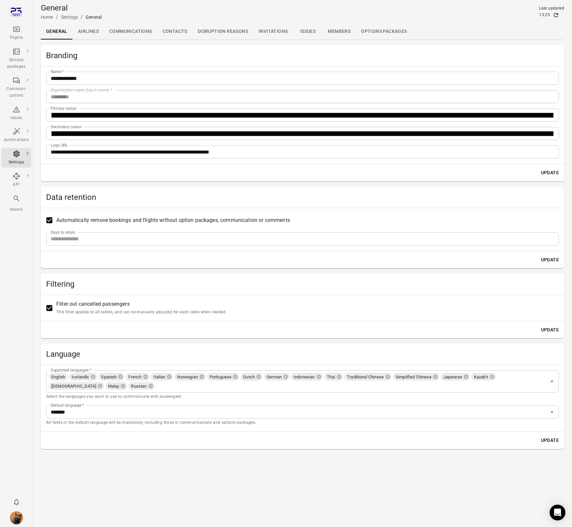
drag, startPoint x: 16, startPoint y: 36, endPoint x: 40, endPoint y: 3, distance: 40.9
click at [13, 25] on link "Flights" at bounding box center [16, 33] width 30 height 20
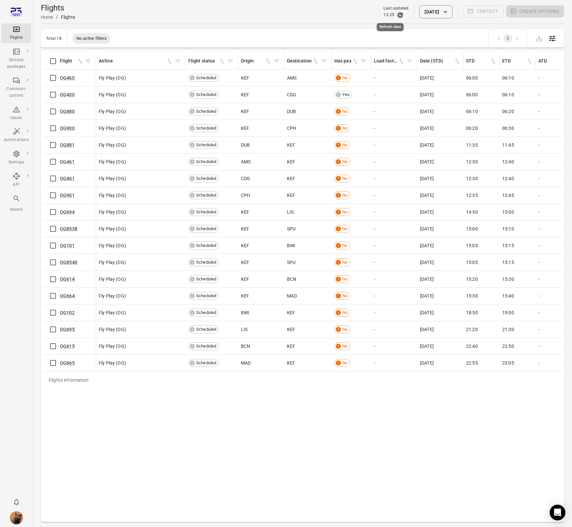
click at [397, 16] on icon "Refresh data" at bounding box center [400, 15] width 7 height 7
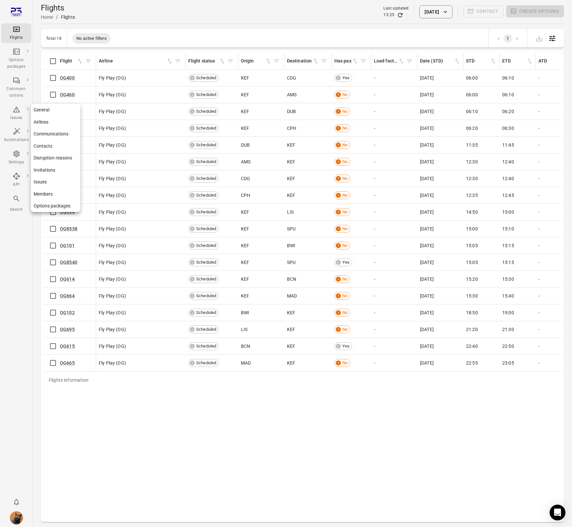
click at [10, 159] on div "Settings" at bounding box center [16, 162] width 25 height 7
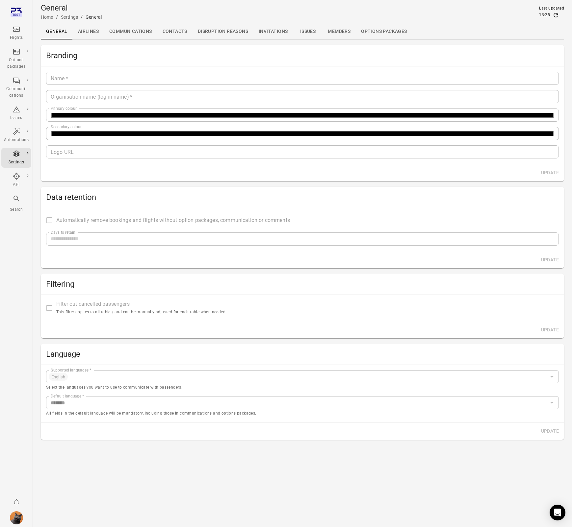
type input "**********"
type input "*********"
type input "*******"
type input "**********"
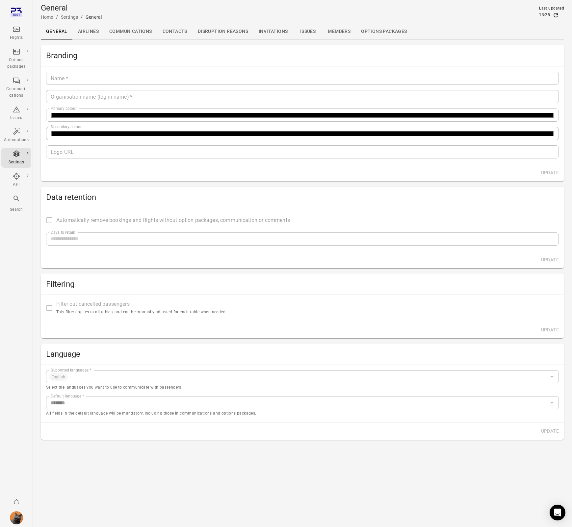
type input "**"
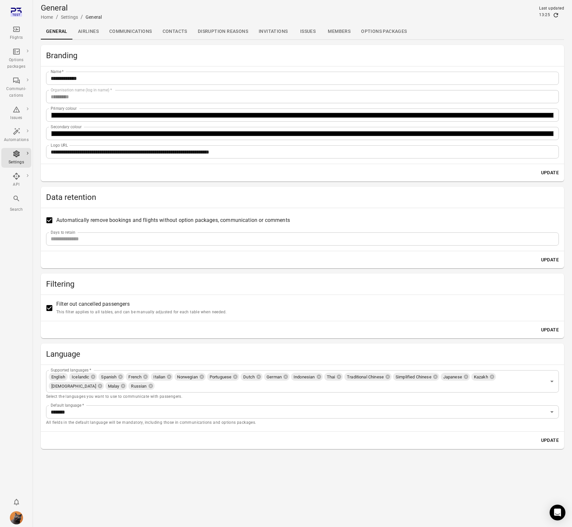
drag, startPoint x: 18, startPoint y: 36, endPoint x: 34, endPoint y: 13, distance: 27.8
click at [18, 36] on div "Flights" at bounding box center [16, 38] width 25 height 7
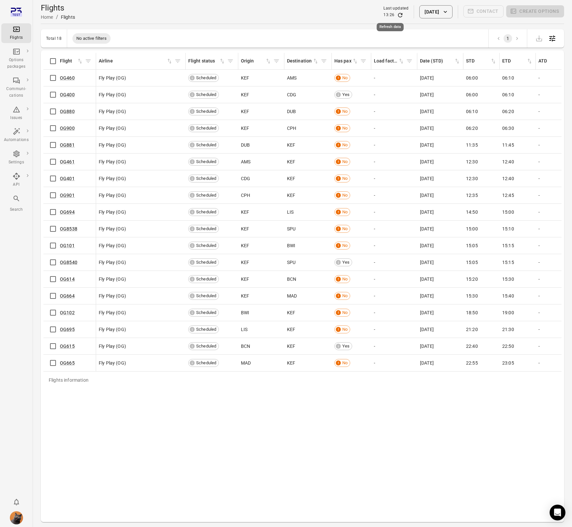
click at [397, 15] on icon "Refresh data" at bounding box center [400, 15] width 7 height 7
click at [64, 95] on link "OG460" at bounding box center [67, 94] width 15 height 5
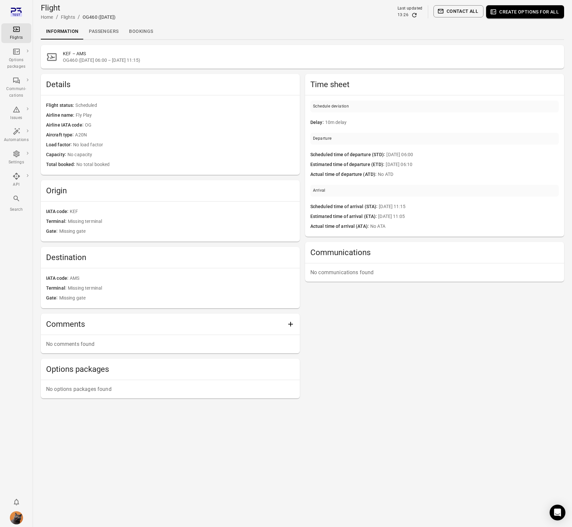
click at [104, 35] on link "Passengers" at bounding box center [104, 32] width 40 height 16
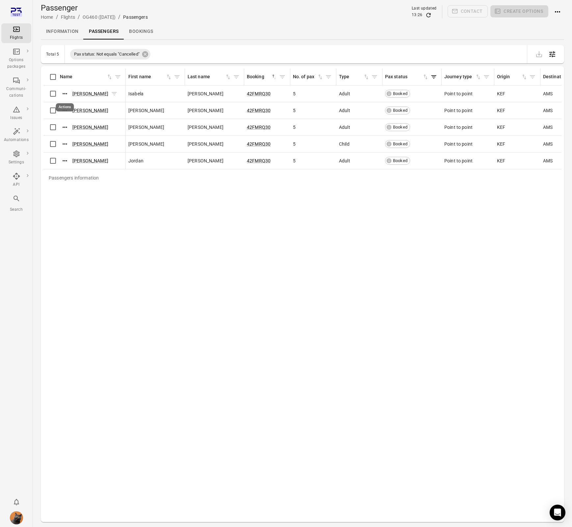
click at [67, 94] on icon "Actions" at bounding box center [65, 93] width 4 height 1
click at [65, 106] on span "Update contact information" at bounding box center [65, 104] width 58 height 7
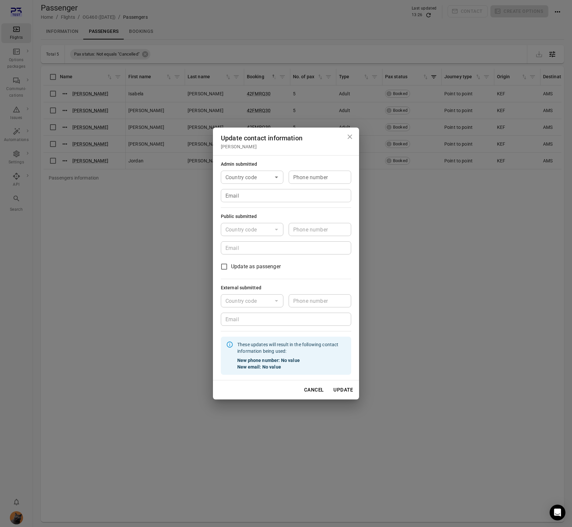
click at [247, 175] on input "Country code" at bounding box center [247, 177] width 48 height 9
click at [246, 192] on li "🇮🇸 Iceland (+354)" at bounding box center [252, 201] width 63 height 28
type input "*********"
click at [303, 181] on input "Phone number" at bounding box center [320, 177] width 63 height 13
type input "*******"
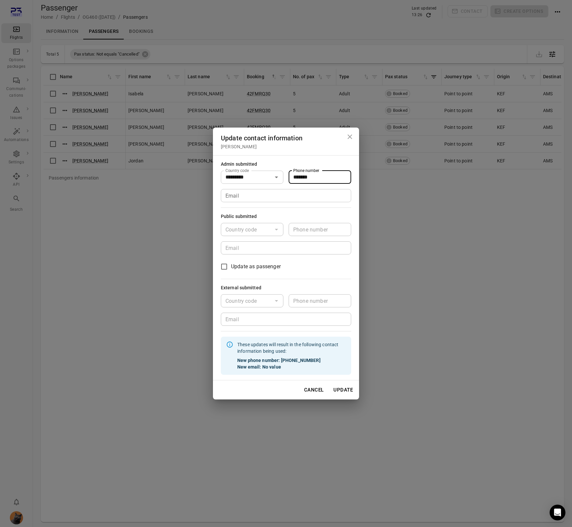
click at [267, 199] on input "Email" at bounding box center [286, 195] width 130 height 13
type input "**********"
drag, startPoint x: 346, startPoint y: 388, endPoint x: 269, endPoint y: 332, distance: 94.7
click at [346, 388] on button "Update" at bounding box center [343, 390] width 27 height 14
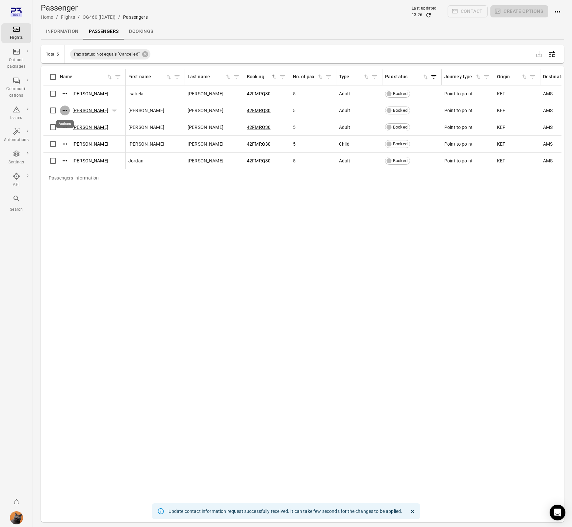
click at [64, 113] on icon "Actions" at bounding box center [65, 110] width 7 height 7
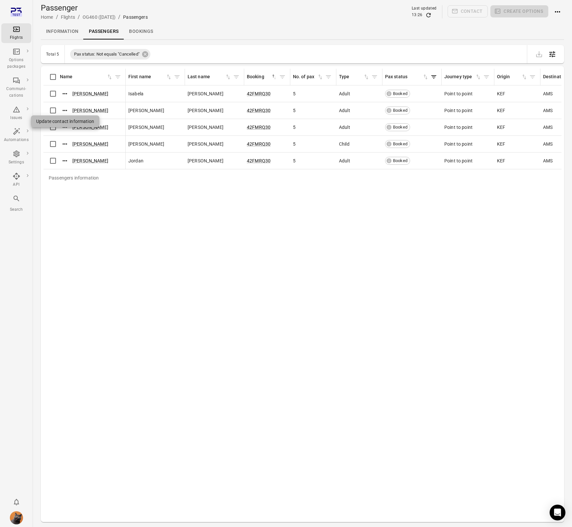
click at [63, 121] on span "Update contact information" at bounding box center [65, 121] width 58 height 7
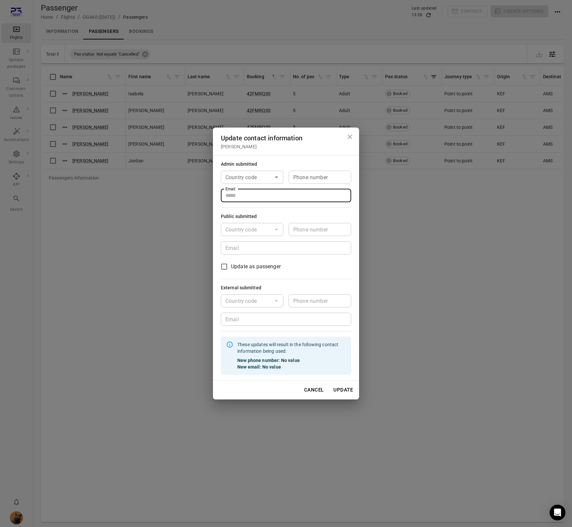
click at [238, 198] on input "Email" at bounding box center [286, 195] width 130 height 13
type input "**********"
click at [347, 390] on button "Update" at bounding box center [343, 390] width 27 height 14
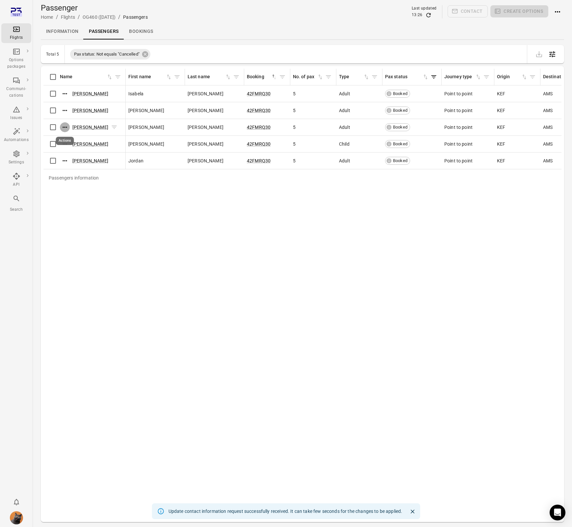
click at [64, 124] on icon "Actions" at bounding box center [65, 127] width 7 height 7
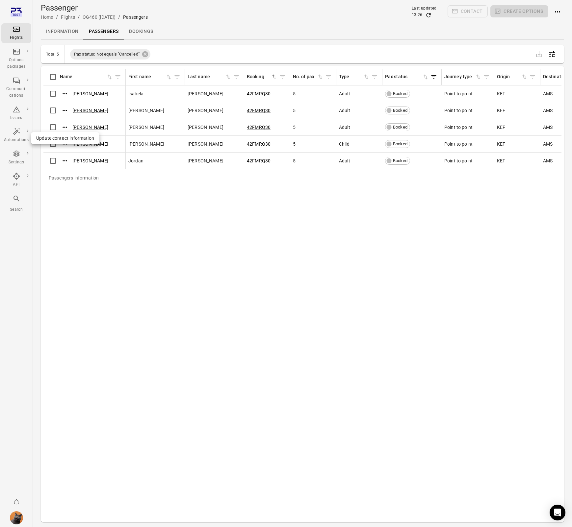
click at [70, 140] on span "Update contact information" at bounding box center [65, 138] width 58 height 7
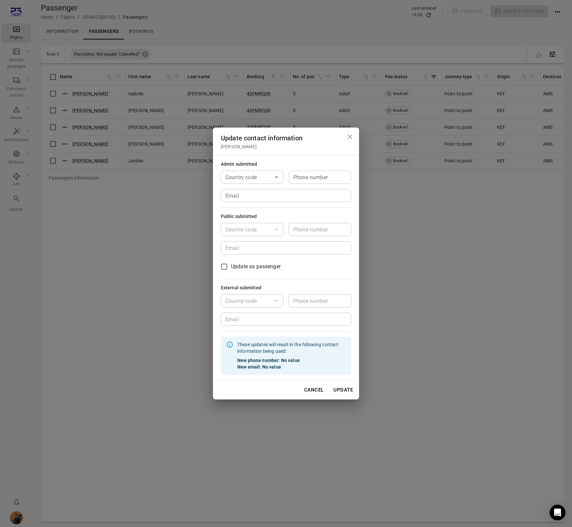
drag, startPoint x: 200, startPoint y: 250, endPoint x: 204, endPoint y: 250, distance: 4.0
click at [202, 250] on div "Update contact information Kai Barr Admin submitted Country code Country code P…" at bounding box center [286, 263] width 572 height 527
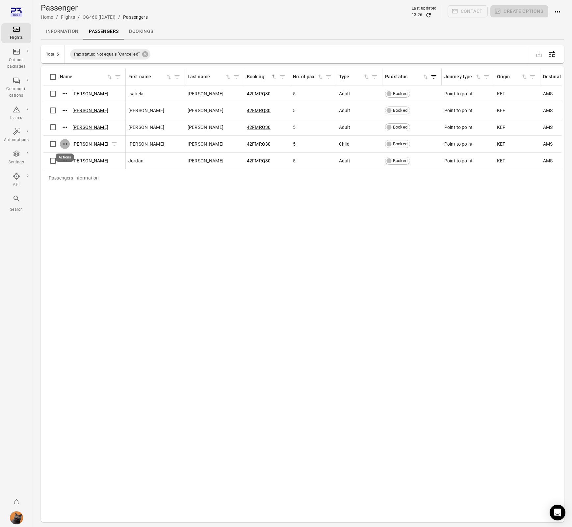
click at [66, 145] on icon "Actions" at bounding box center [65, 144] width 7 height 7
click at [68, 153] on span "Update contact information" at bounding box center [65, 155] width 58 height 7
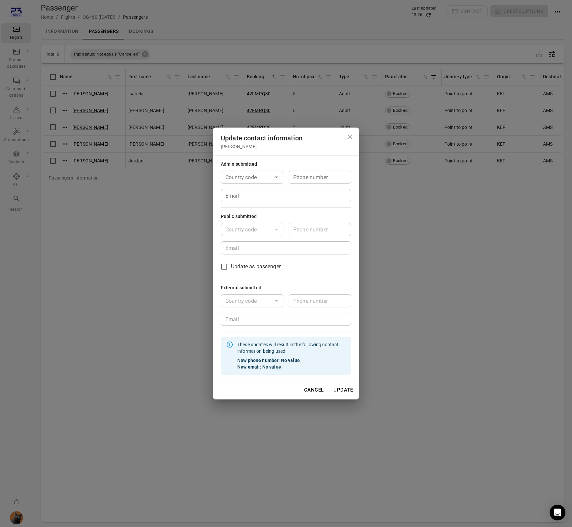
click at [243, 195] on input "Email" at bounding box center [286, 195] width 130 height 13
type input "**********"
click at [344, 391] on button "Update" at bounding box center [343, 390] width 27 height 14
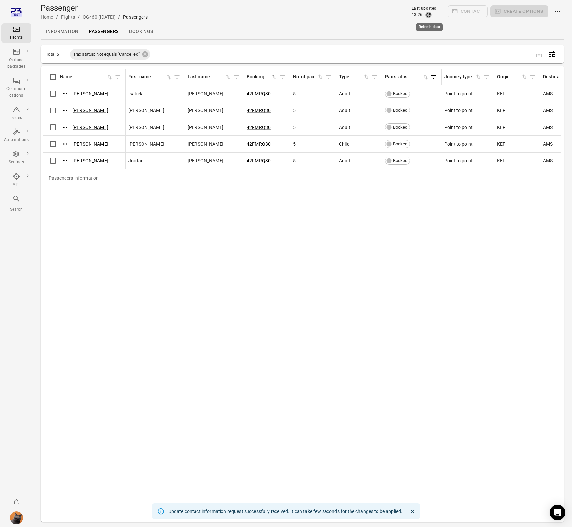
drag, startPoint x: 427, startPoint y: 16, endPoint x: 418, endPoint y: 83, distance: 67.4
click at [427, 17] on icon "Refresh data" at bounding box center [428, 15] width 7 height 7
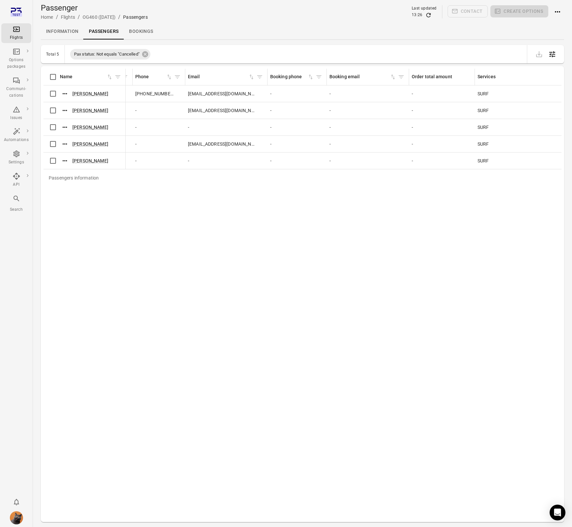
scroll to position [0, 763]
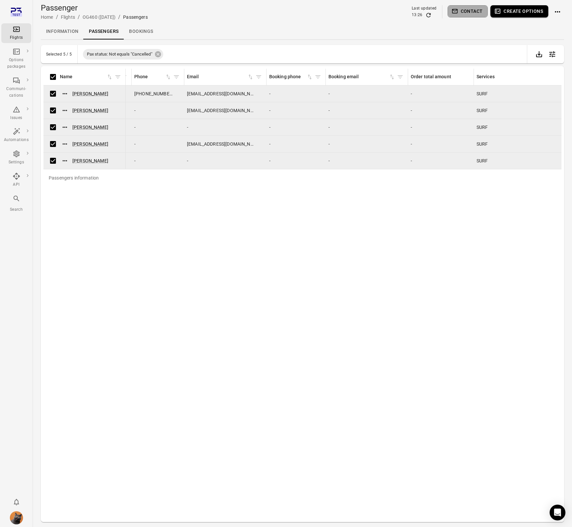
click at [462, 11] on button "Contact" at bounding box center [467, 11] width 40 height 12
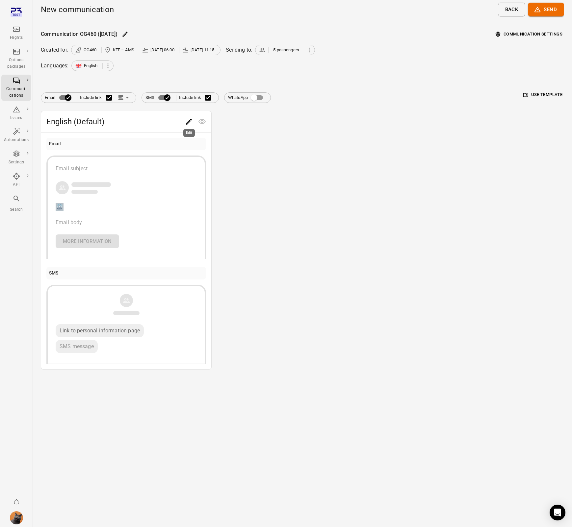
click at [190, 123] on icon "Edit" at bounding box center [189, 122] width 8 height 8
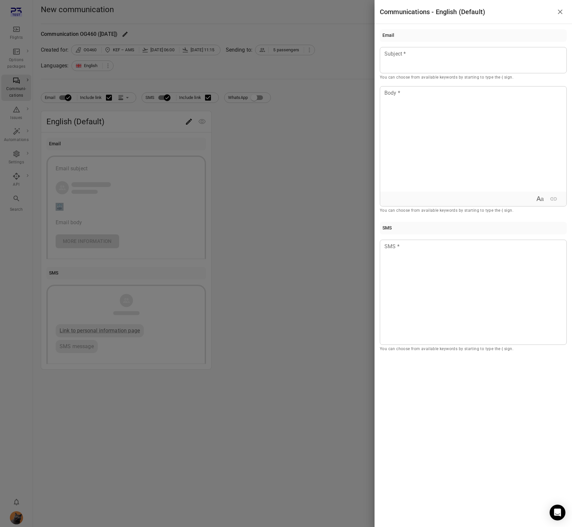
drag, startPoint x: 228, startPoint y: 120, endPoint x: 255, endPoint y: 99, distance: 34.2
click at [230, 118] on div at bounding box center [286, 263] width 572 height 527
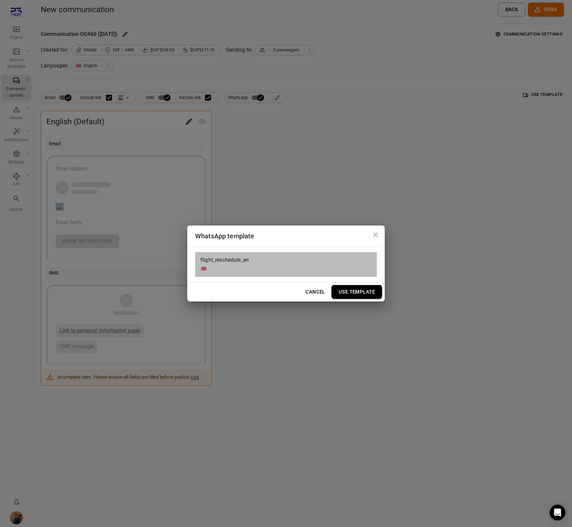
drag, startPoint x: 237, startPoint y: 258, endPoint x: 295, endPoint y: 271, distance: 60.0
click at [237, 259] on span "flight_reschedule_en" at bounding box center [224, 260] width 48 height 8
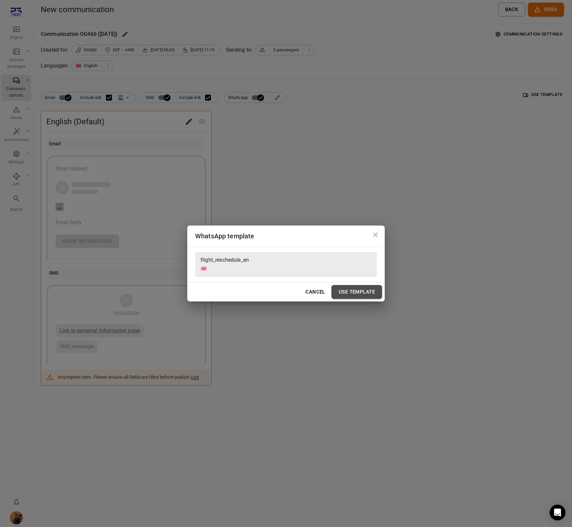
drag, startPoint x: 362, startPoint y: 292, endPoint x: 202, endPoint y: 192, distance: 187.8
click at [354, 292] on button "Use Template" at bounding box center [356, 292] width 51 height 14
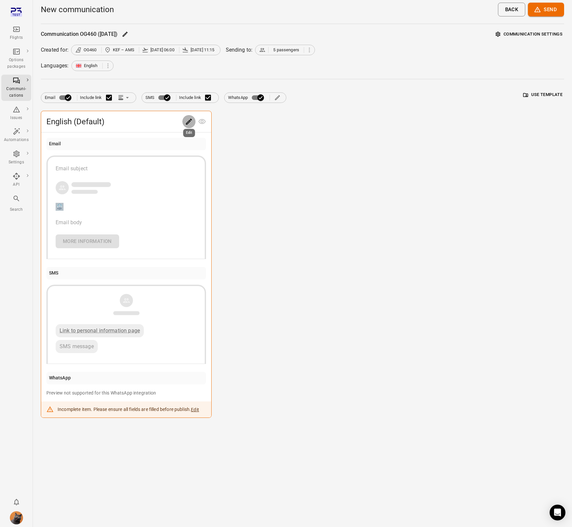
click at [187, 120] on icon "Edit" at bounding box center [189, 122] width 8 height 8
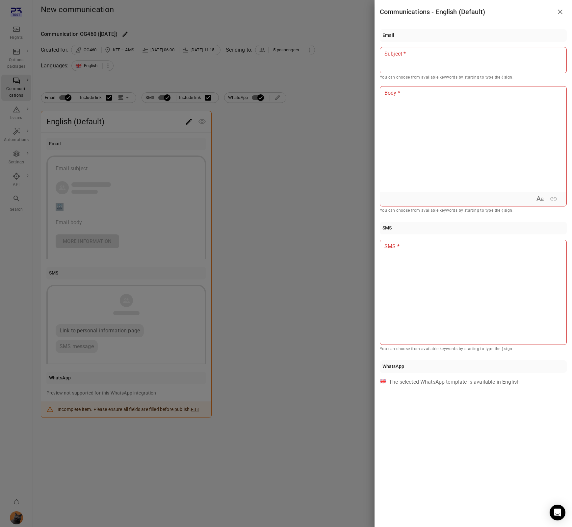
click at [419, 63] on div at bounding box center [473, 60] width 187 height 26
drag, startPoint x: 419, startPoint y: 83, endPoint x: 422, endPoint y: 126, distance: 43.6
click at [419, 84] on div "**** Subject * You can choose from available keywords by starting to type the {…" at bounding box center [473, 130] width 187 height 167
click at [422, 126] on div at bounding box center [473, 139] width 186 height 105
click at [434, 330] on div at bounding box center [473, 292] width 187 height 105
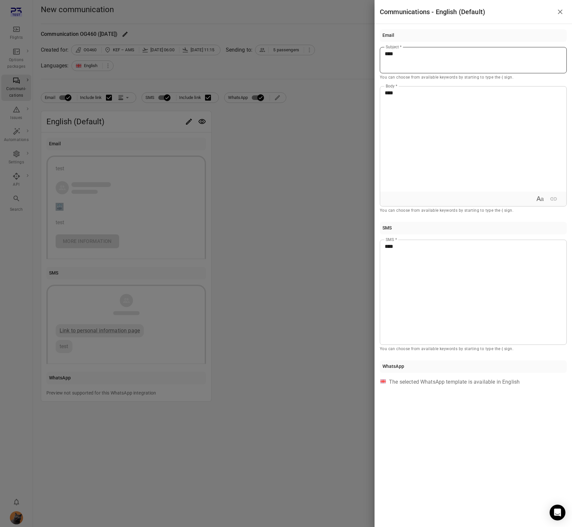
drag, startPoint x: 335, startPoint y: 253, endPoint x: 570, endPoint y: 68, distance: 298.7
click at [336, 253] on div at bounding box center [286, 263] width 572 height 527
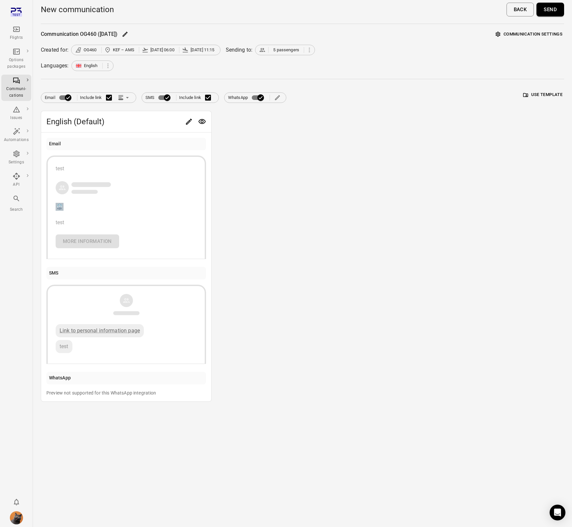
click at [556, 11] on button "Send" at bounding box center [550, 10] width 28 height 14
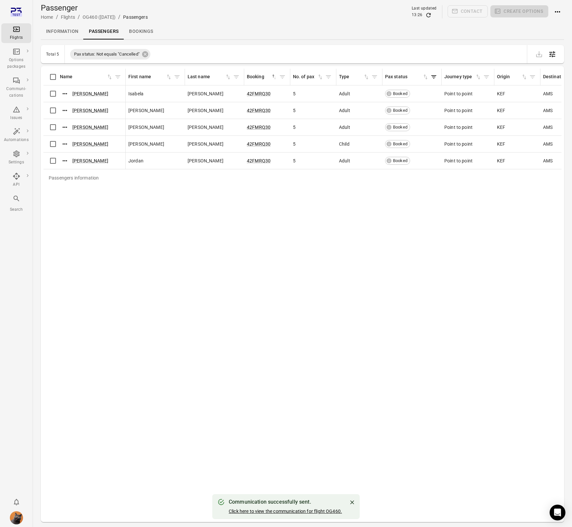
click at [312, 512] on link "Click here to view the communication for flight OG460." at bounding box center [285, 511] width 113 height 5
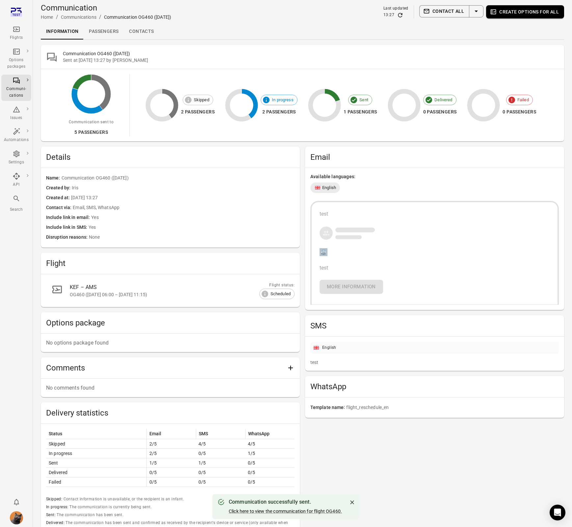
click at [95, 30] on link "Passengers" at bounding box center [104, 32] width 40 height 16
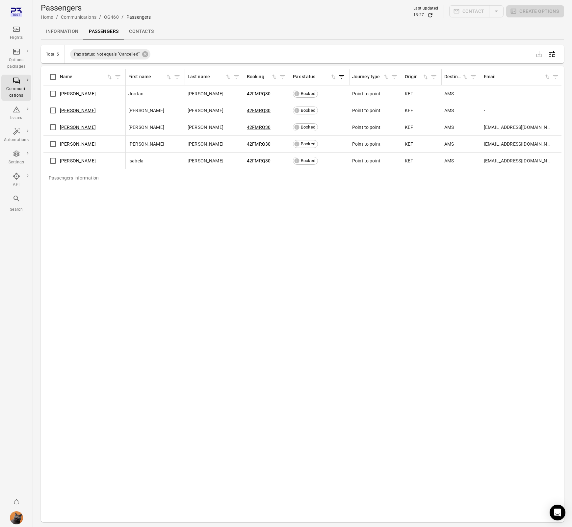
click at [350, 191] on div "Passengers information Name First name Last name Booking Pax status Journey typ…" at bounding box center [302, 294] width 518 height 451
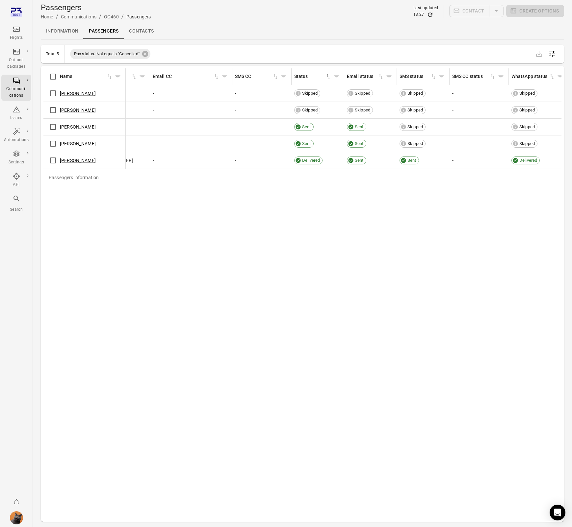
scroll to position [0, 512]
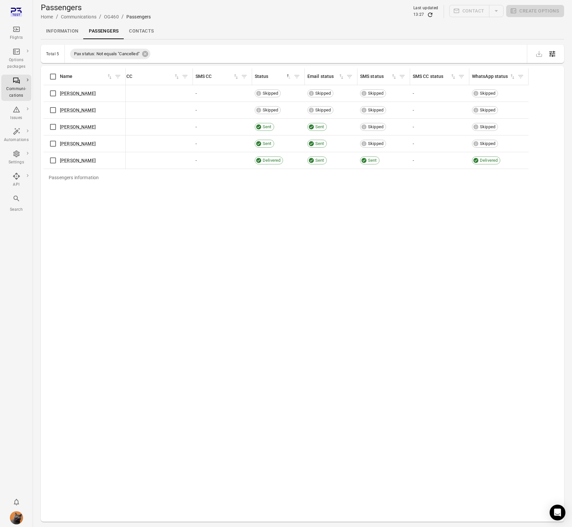
click at [75, 31] on link "Information" at bounding box center [62, 31] width 43 height 16
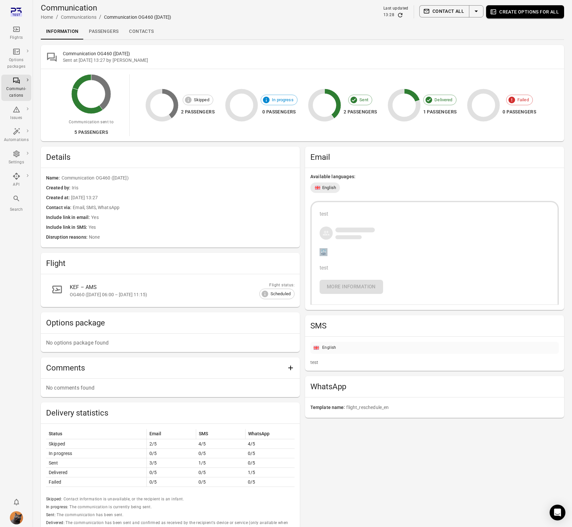
scroll to position [57, 0]
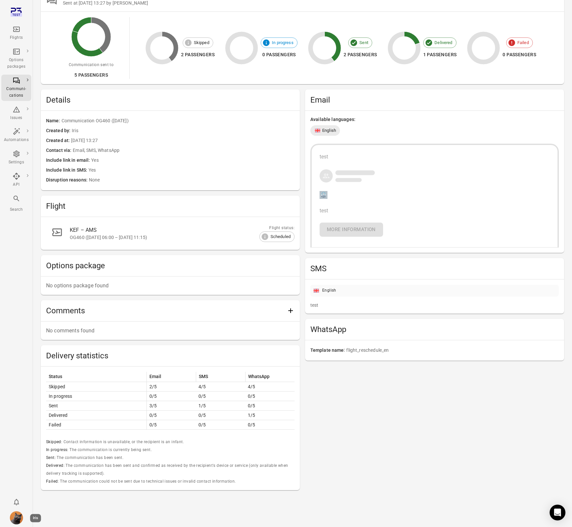
click at [14, 516] on img "Iris" at bounding box center [16, 518] width 13 height 13
click at [48, 518] on button "Log out" at bounding box center [50, 516] width 49 height 12
